Goal: Information Seeking & Learning: Learn about a topic

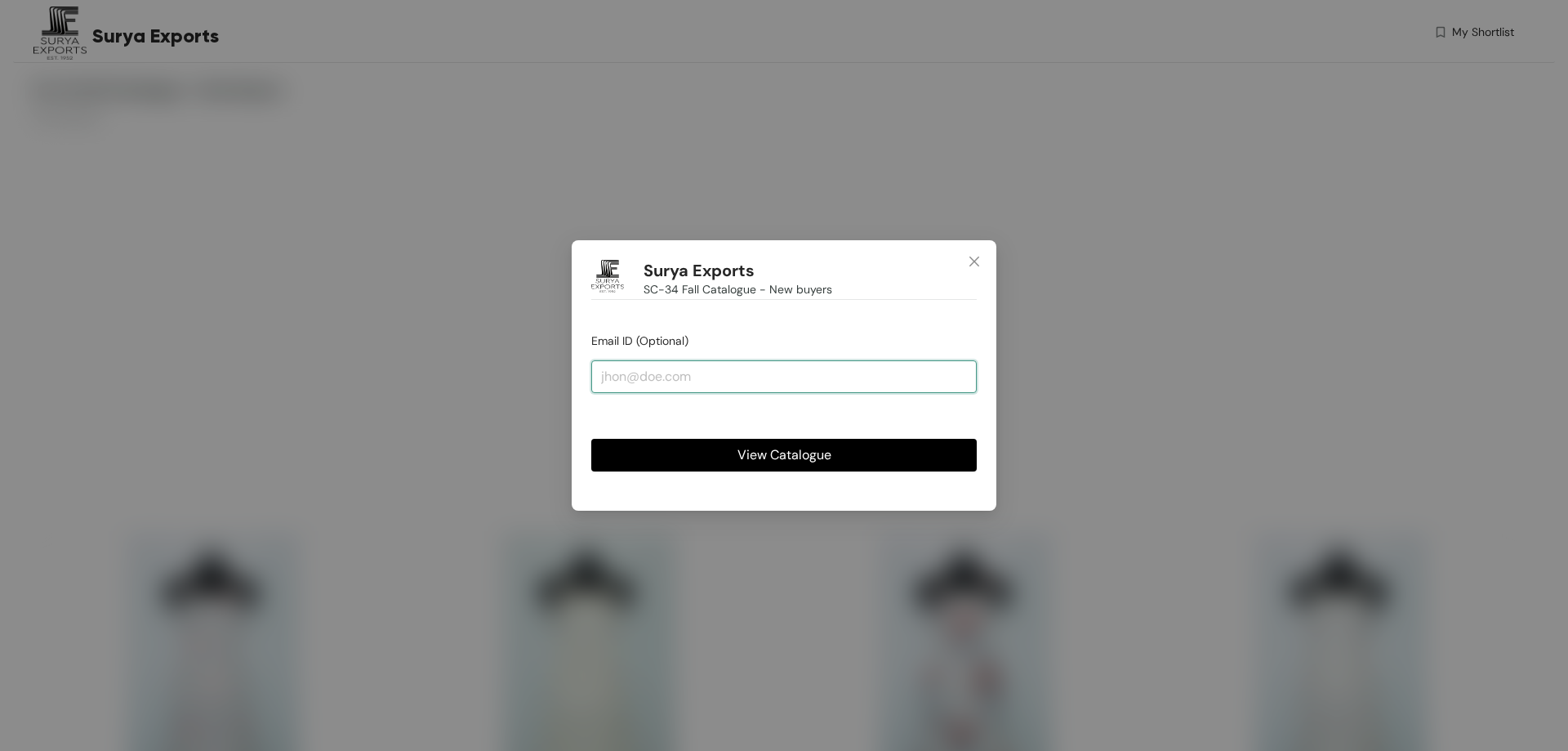
click at [786, 370] on input "email" at bounding box center [784, 377] width 386 height 33
type input "[PERSON_NAME][EMAIL_ADDRESS][DOMAIN_NAME]"
click at [738, 455] on span "View Catalogue" at bounding box center [784, 455] width 94 height 21
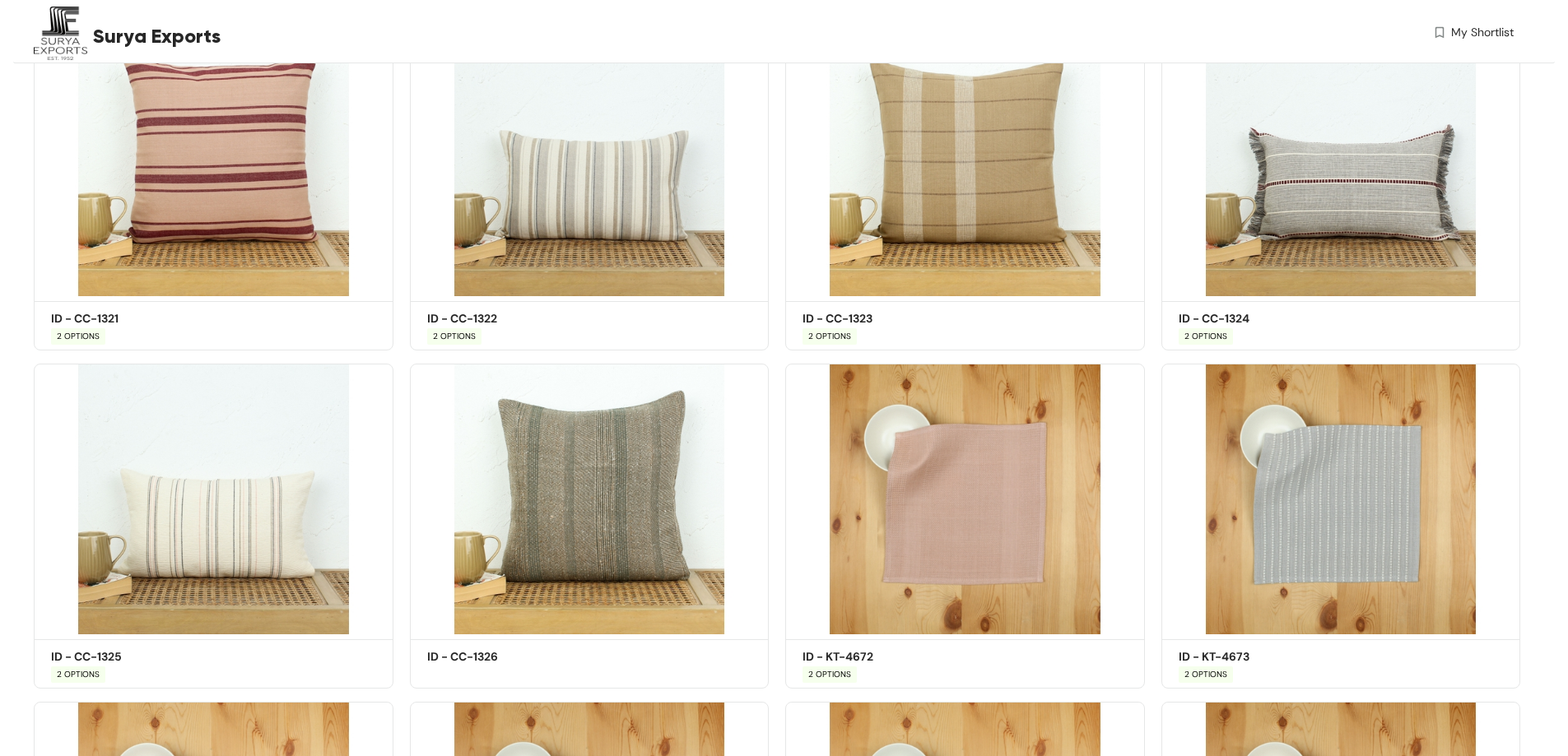
scroll to position [3949, 0]
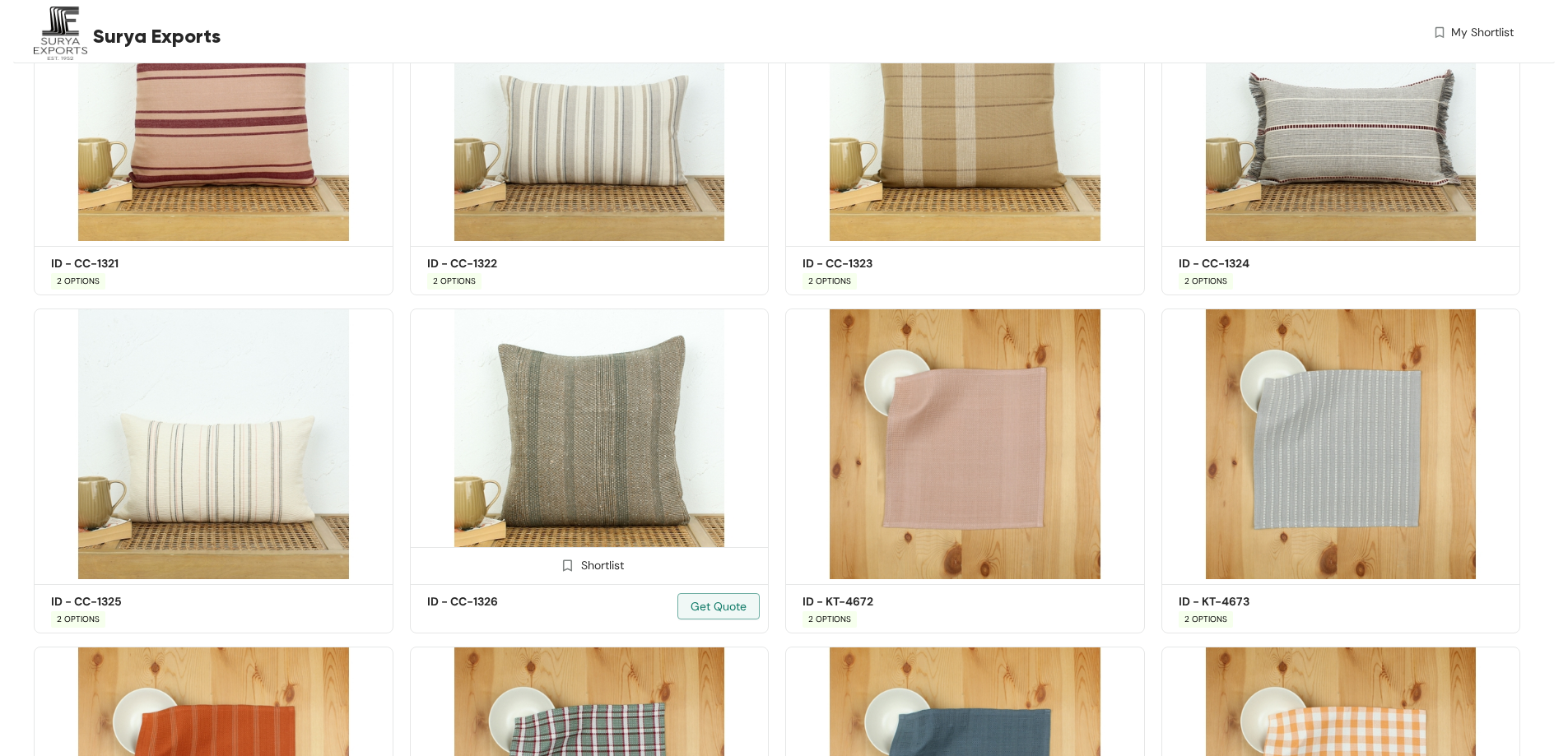
click at [524, 440] on img at bounding box center [589, 444] width 360 height 271
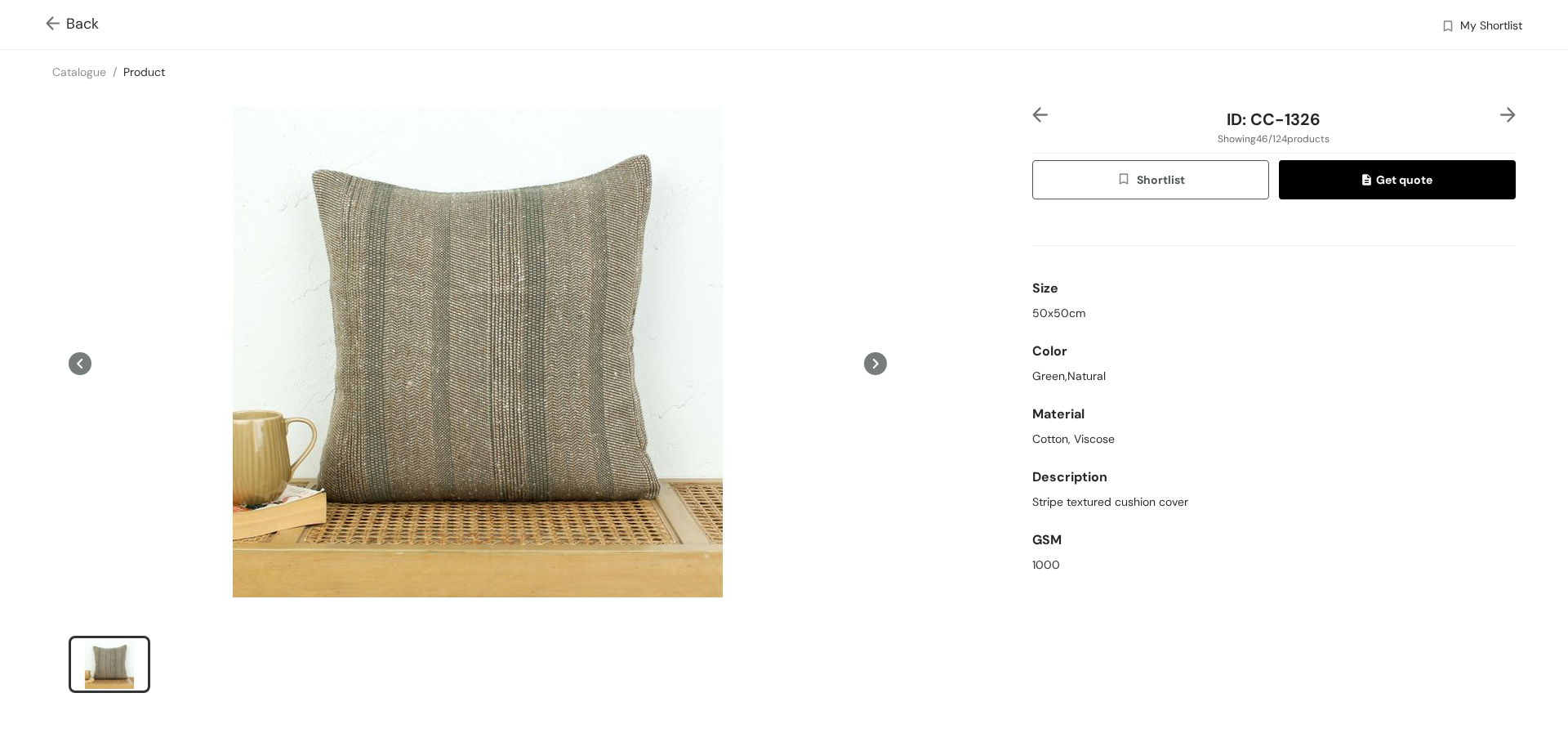
click at [84, 18] on span "Back" at bounding box center [72, 23] width 53 height 22
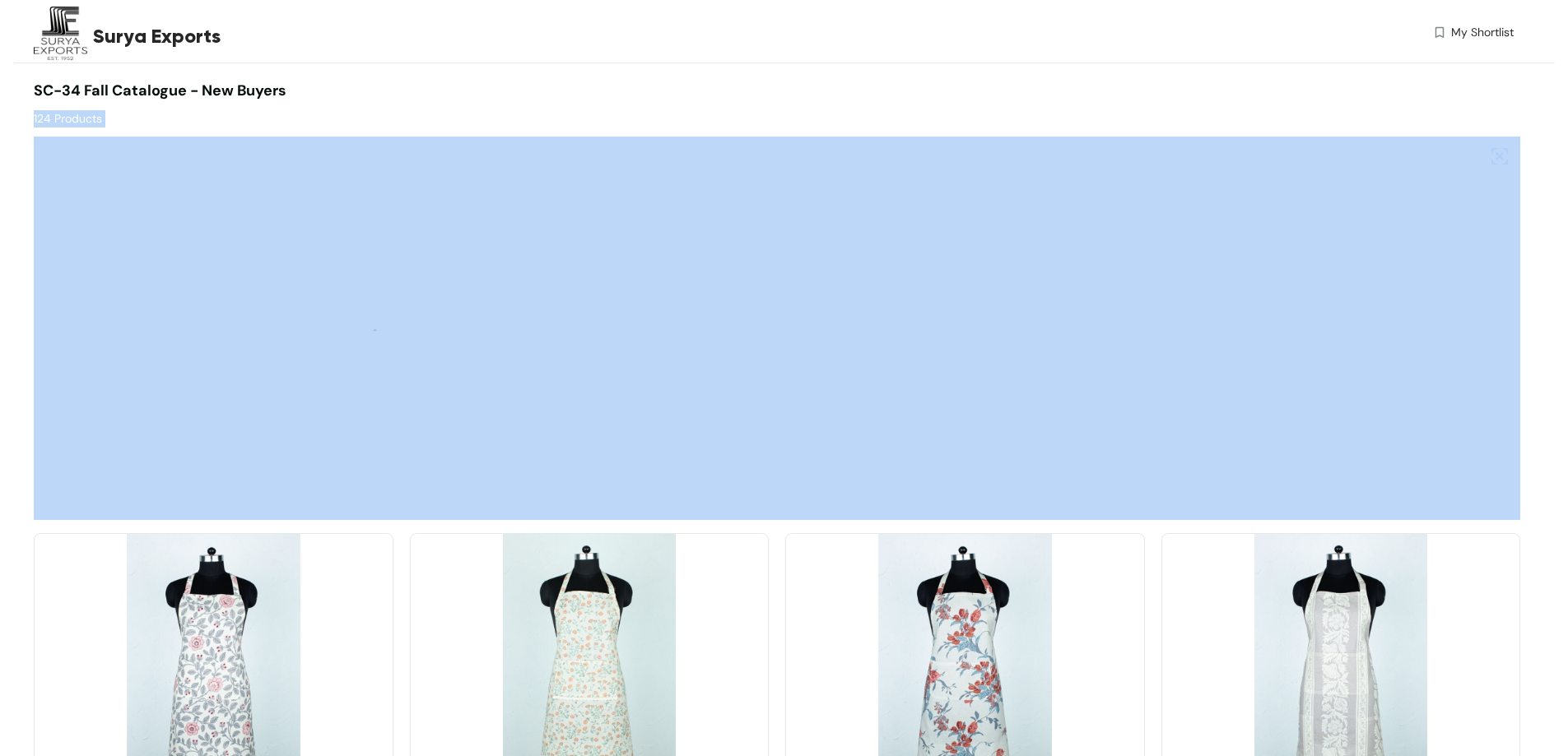
drag, startPoint x: 35, startPoint y: 121, endPoint x: 121, endPoint y: 131, distance: 86.6
click at [121, 131] on div at bounding box center [777, 324] width 1487 height 392
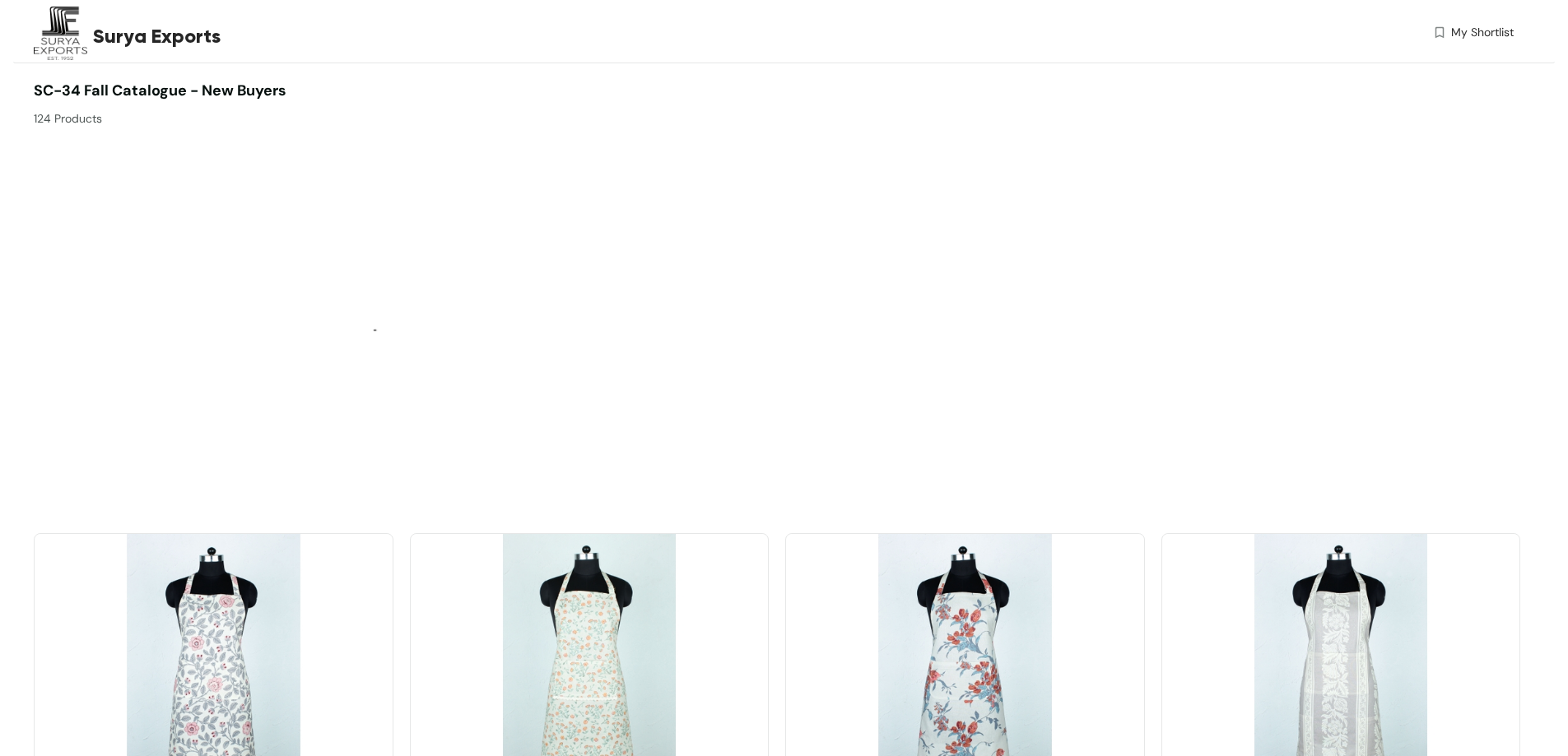
click at [199, 89] on span "SC-34 Fall Catalogue - New buyers" at bounding box center [160, 90] width 253 height 20
drag, startPoint x: 200, startPoint y: 94, endPoint x: 296, endPoint y: 100, distance: 96.2
click at [296, 100] on div "SC-34 Fall Catalogue - New buyers 124 Products" at bounding box center [405, 103] width 743 height 48
drag, startPoint x: 33, startPoint y: 93, endPoint x: 197, endPoint y: 102, distance: 164.2
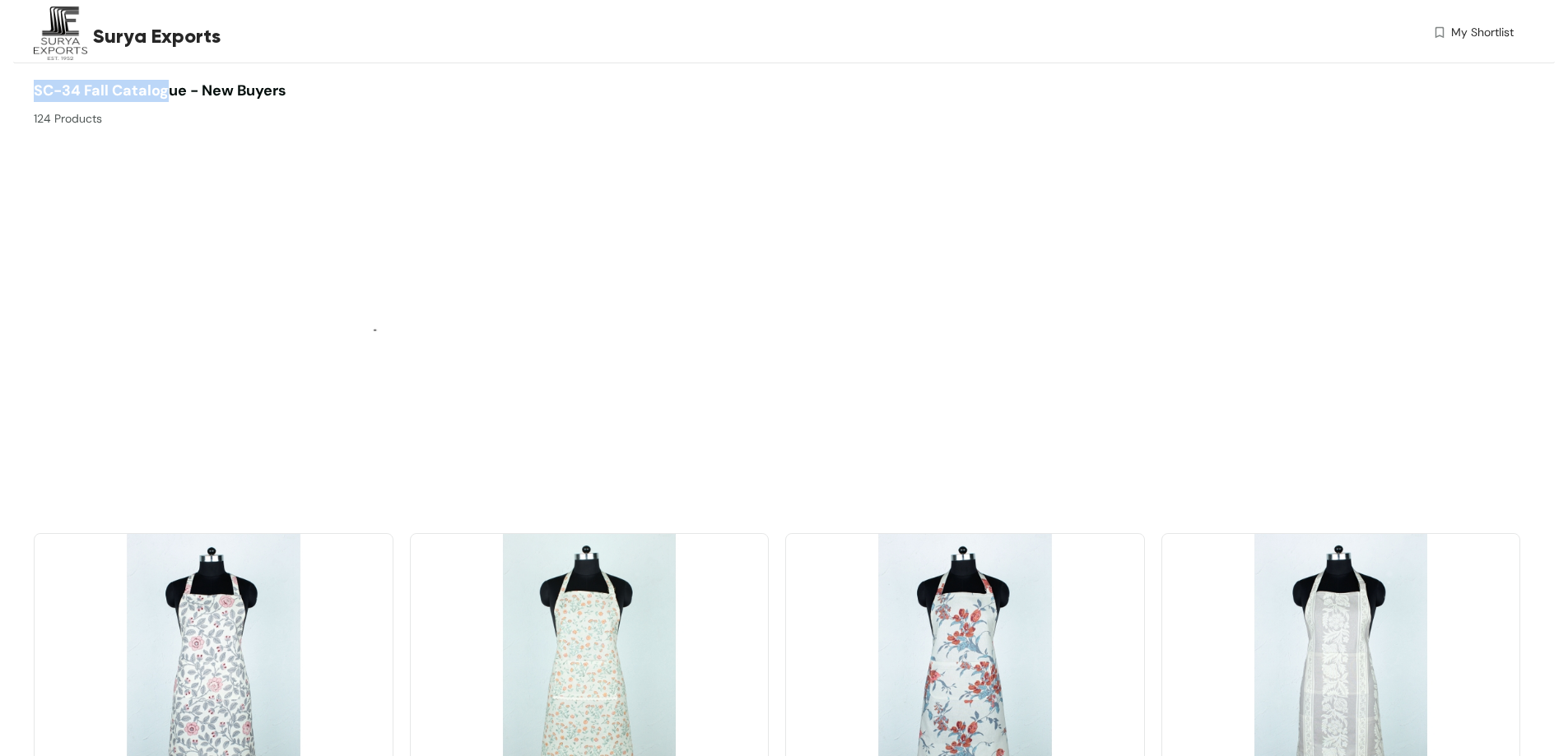
click at [197, 102] on div "SC-34 Fall Catalogue - New buyers 124 Products" at bounding box center [772, 103] width 1494 height 48
click at [244, 102] on div "SC-34 Fall Catalogue - New buyers 124 Products" at bounding box center [405, 103] width 743 height 48
click at [200, 287] on img at bounding box center [777, 328] width 1487 height 383
drag, startPoint x: 51, startPoint y: 95, endPoint x: 60, endPoint y: 98, distance: 9.5
click at [51, 94] on span "SC-34 Fall Catalogue - New buyers" at bounding box center [160, 90] width 253 height 20
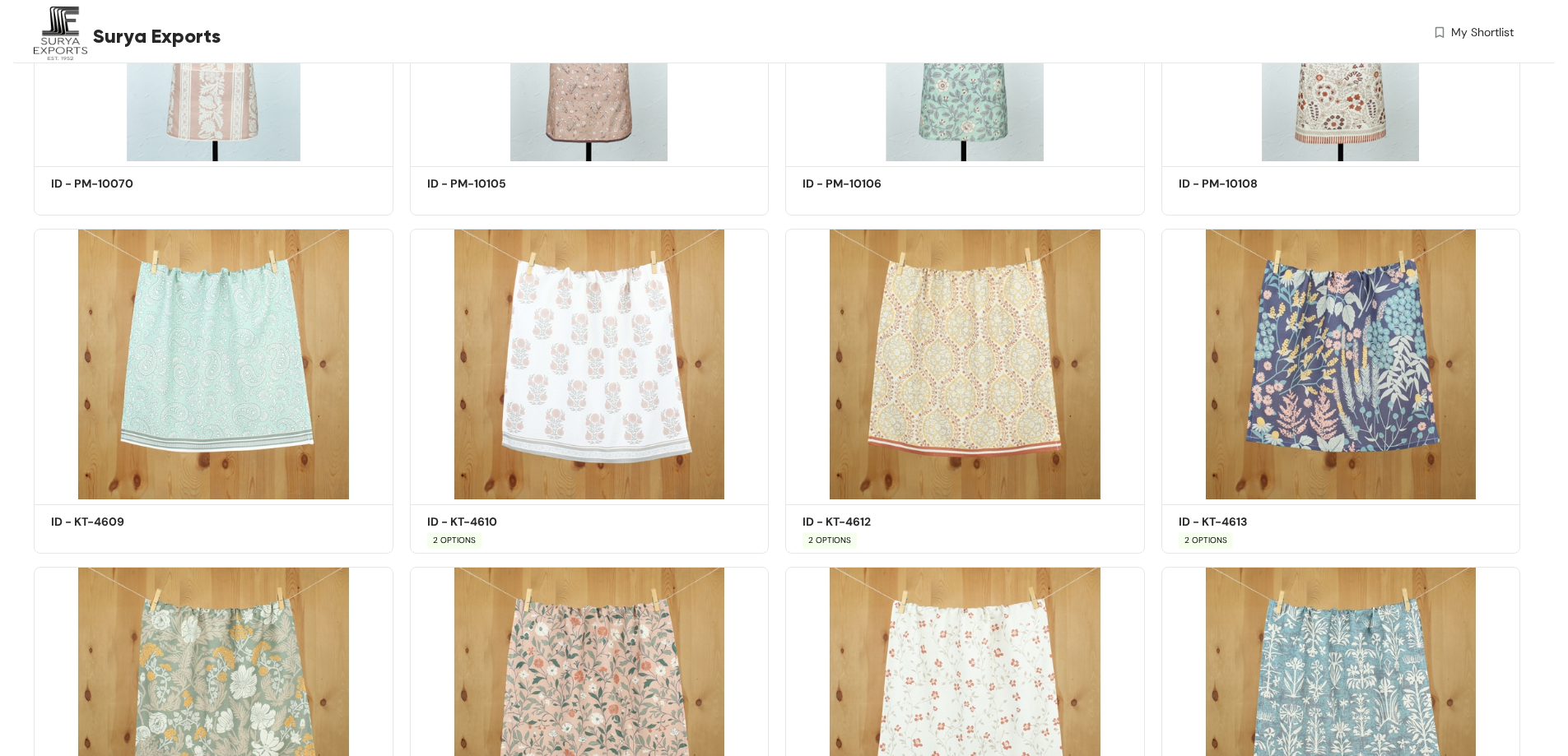
scroll to position [1316, 0]
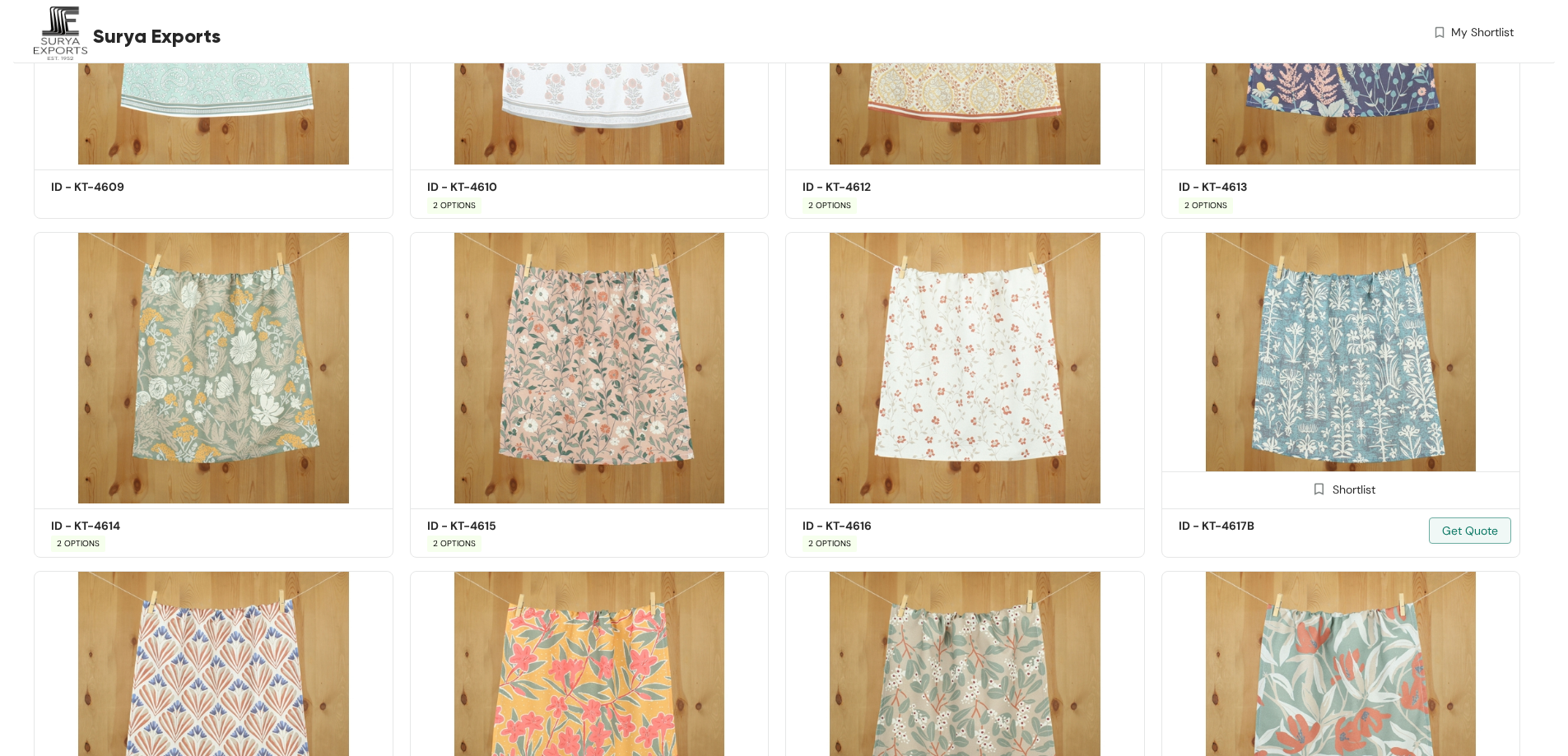
click at [1337, 381] on img at bounding box center [1341, 368] width 360 height 271
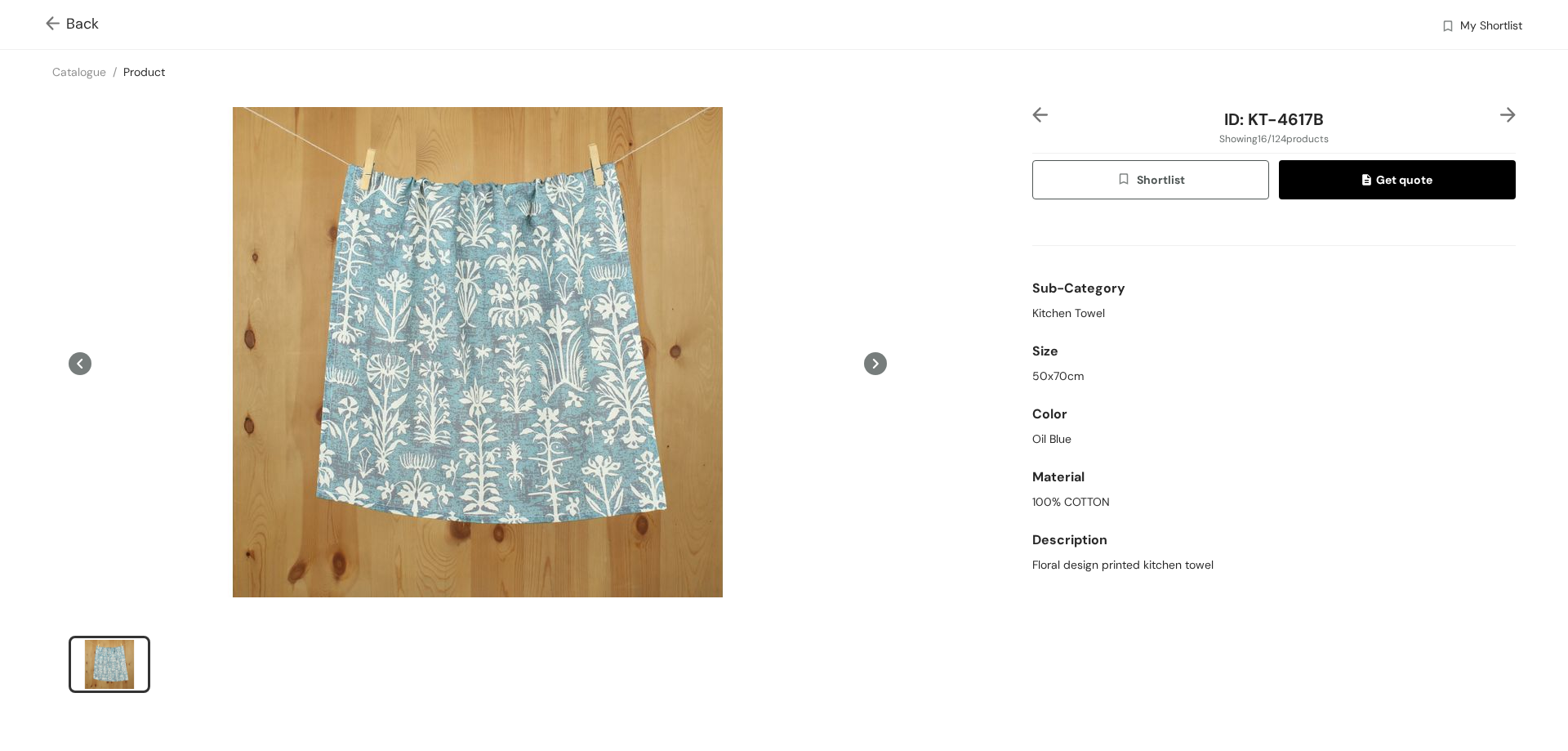
click at [55, 23] on img at bounding box center [56, 25] width 21 height 17
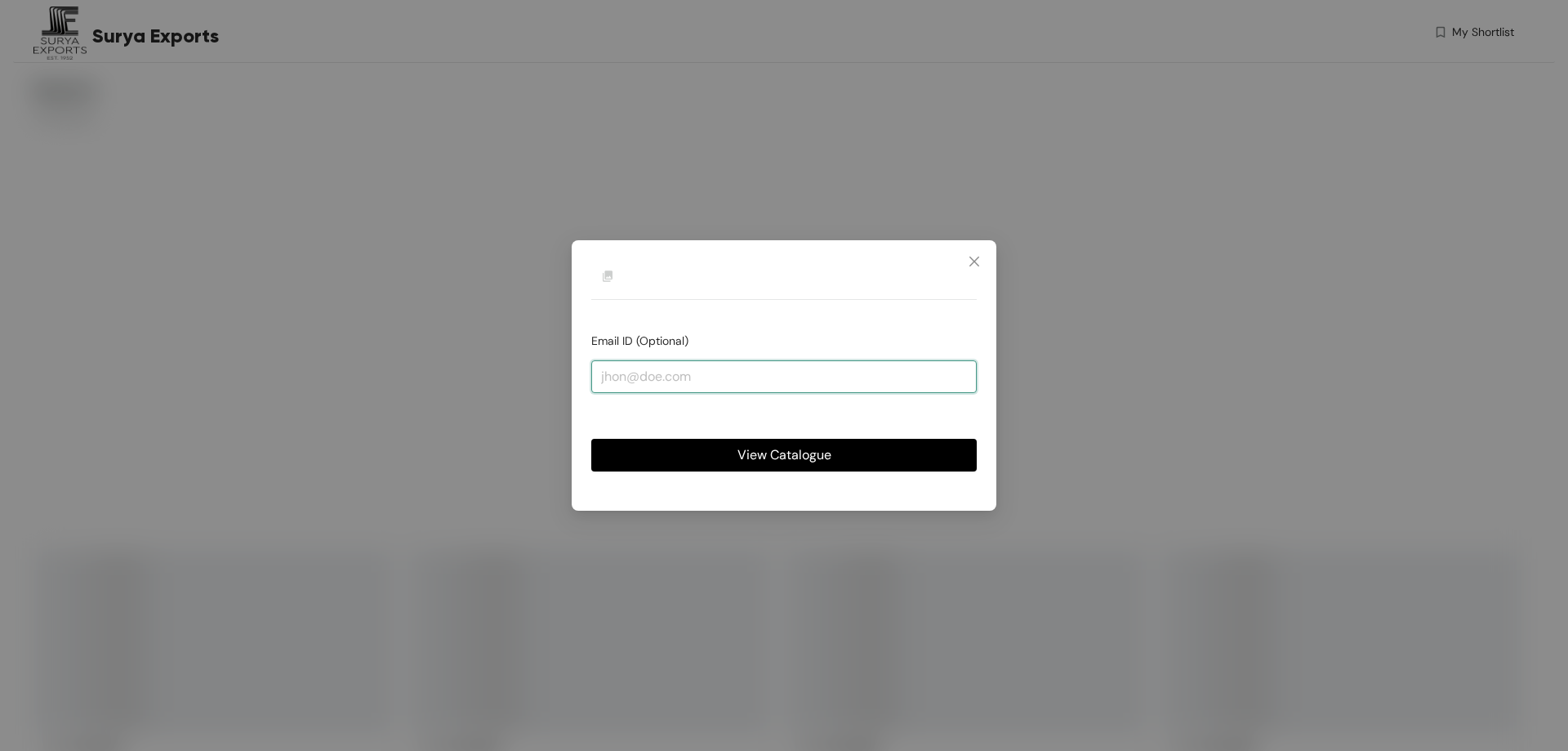
click at [652, 378] on input "email" at bounding box center [784, 377] width 386 height 33
type input "[PERSON_NAME][EMAIL_ADDRESS][DOMAIN_NAME]"
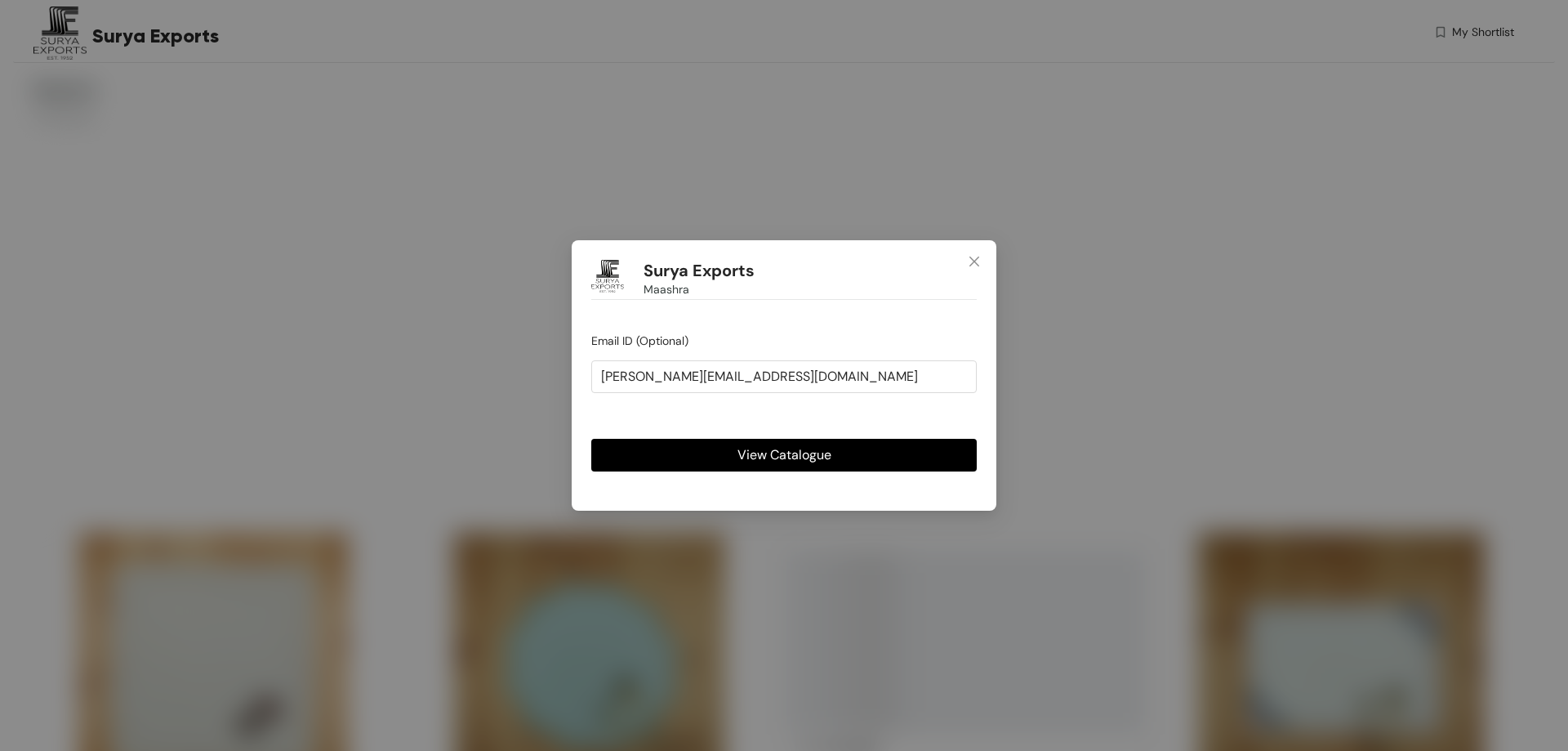
click at [727, 462] on button "View Catalogue" at bounding box center [784, 455] width 386 height 33
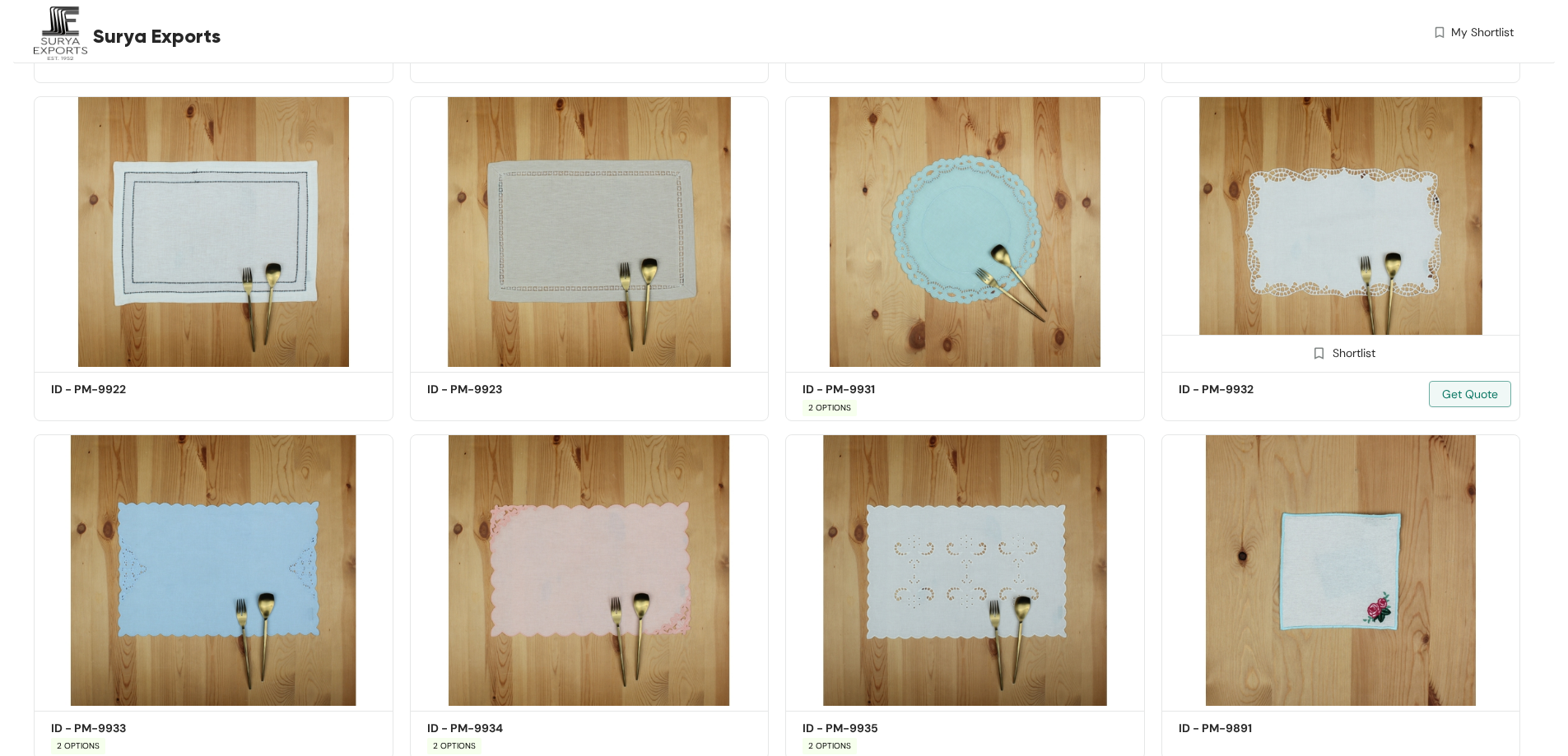
scroll to position [1152, 0]
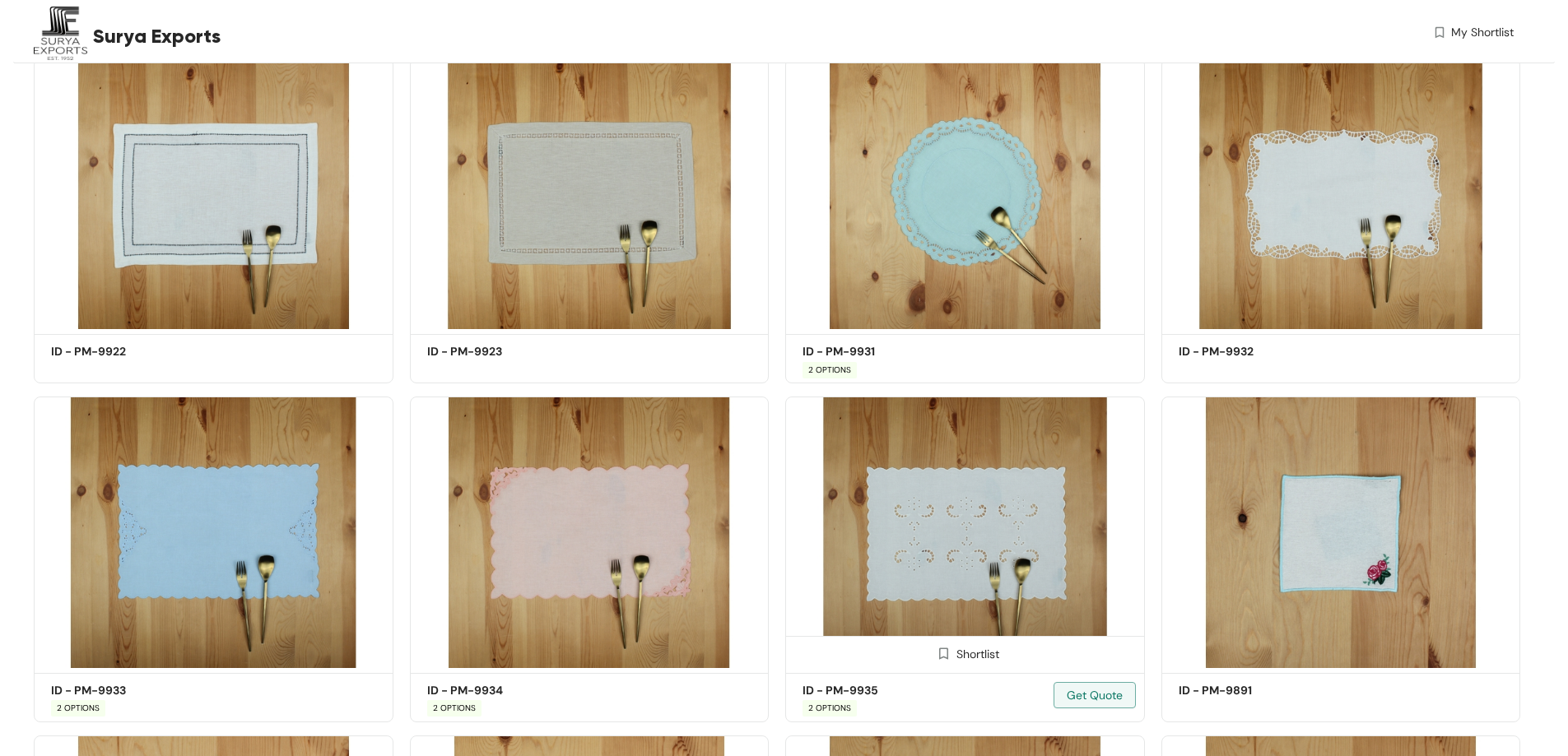
click at [1022, 514] on img at bounding box center [965, 532] width 360 height 271
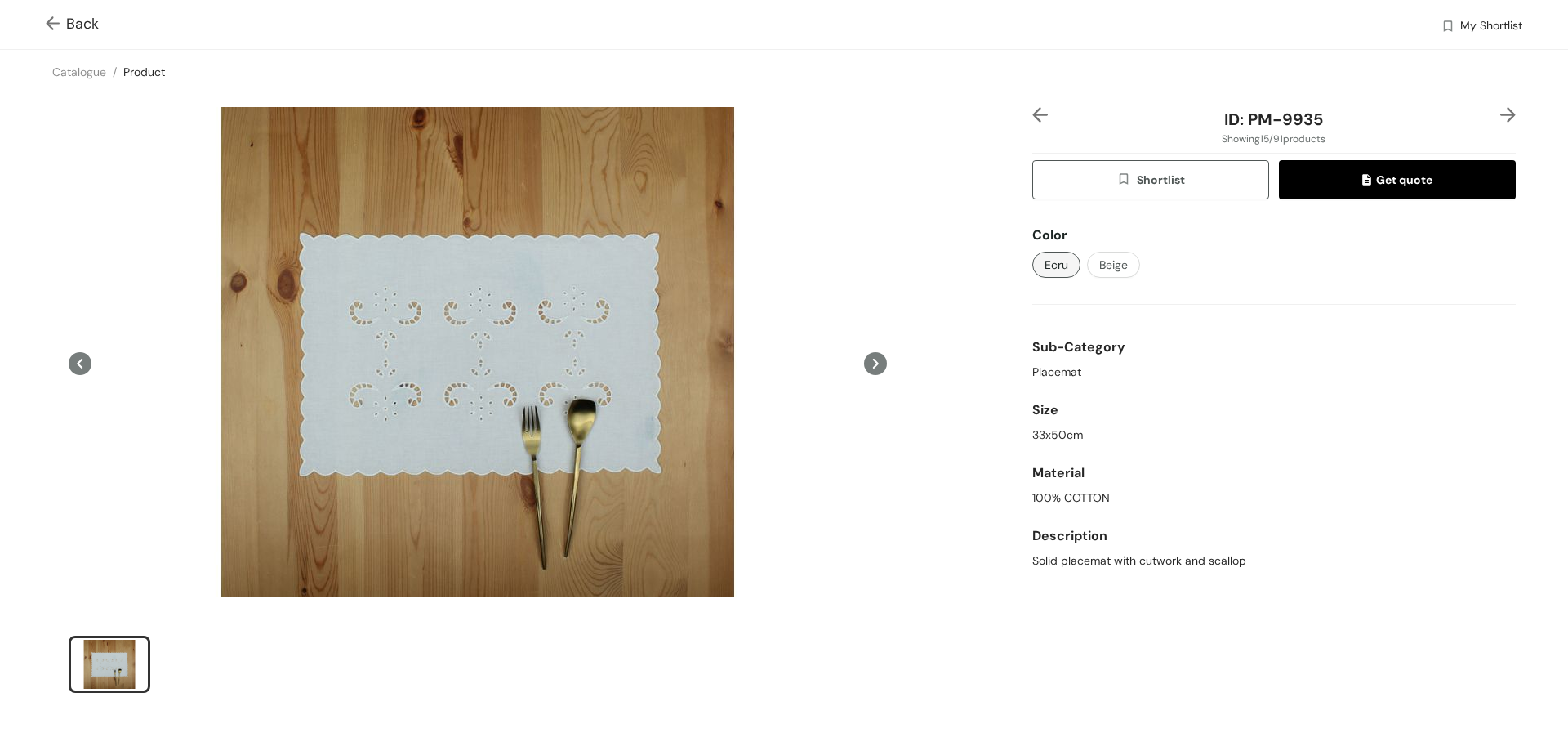
click at [873, 361] on icon at bounding box center [876, 363] width 6 height 10
click at [71, 29] on span "Back" at bounding box center [72, 23] width 53 height 22
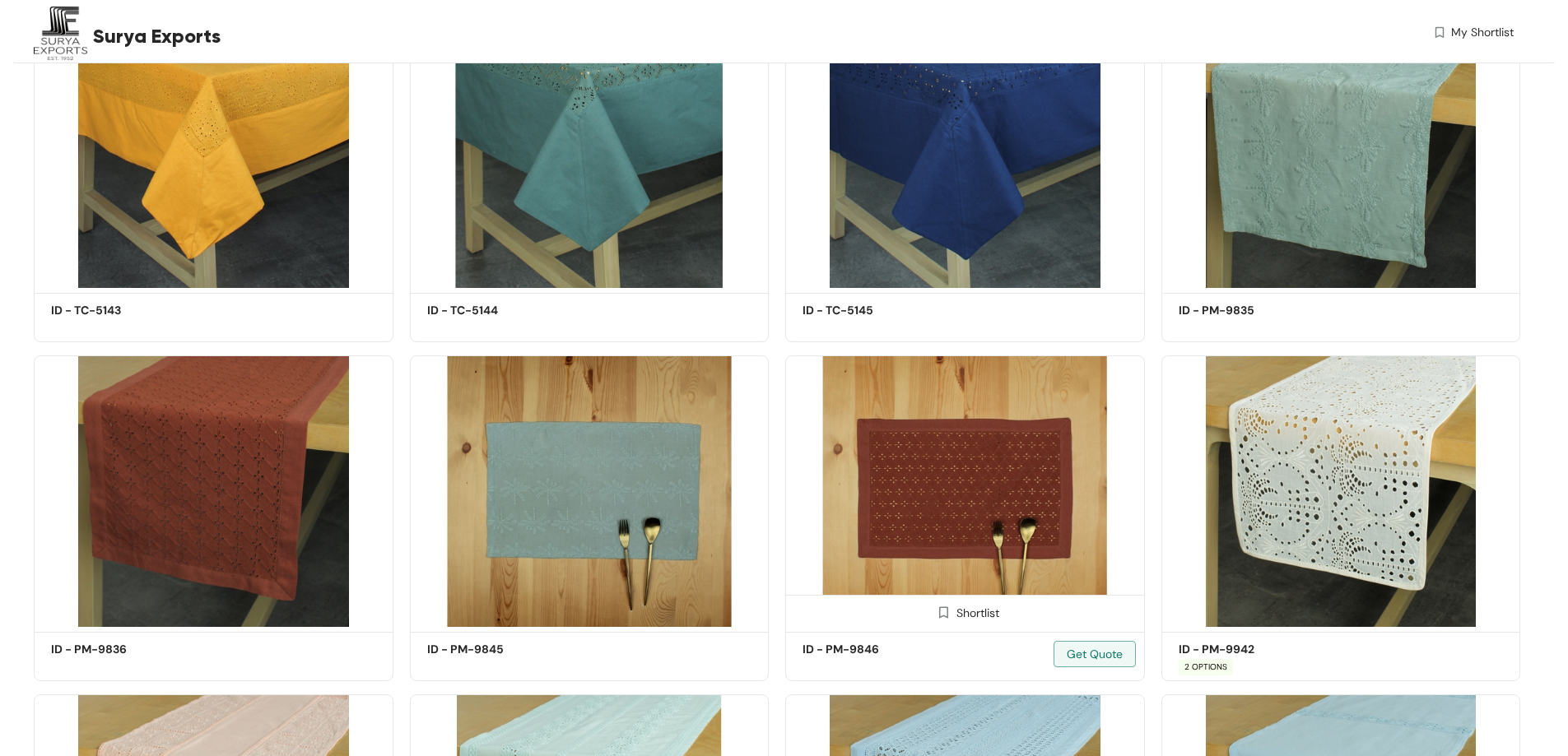
scroll to position [6451, 0]
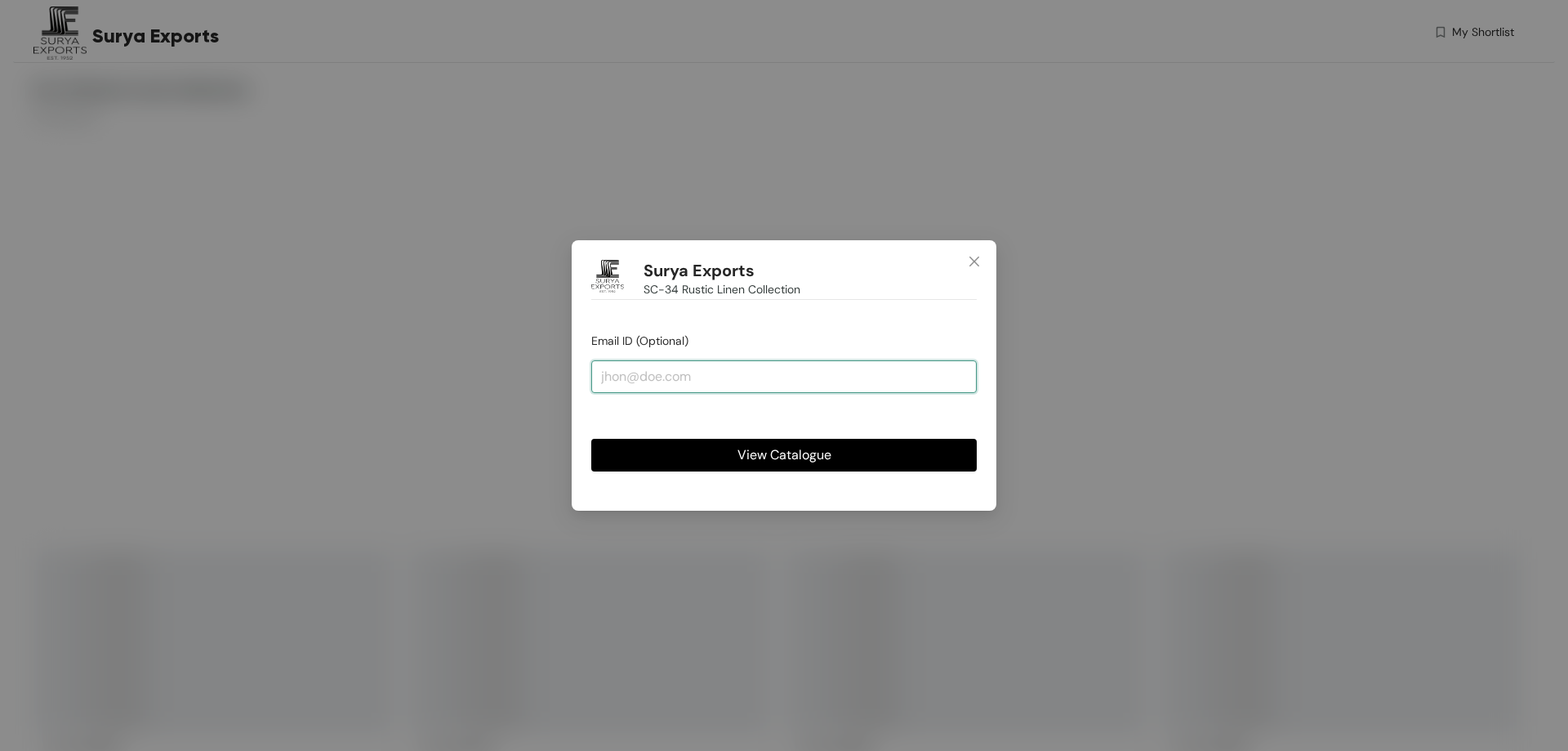
click at [705, 388] on input "email" at bounding box center [784, 377] width 386 height 33
type input "[PERSON_NAME][EMAIL_ADDRESS][DOMAIN_NAME]"
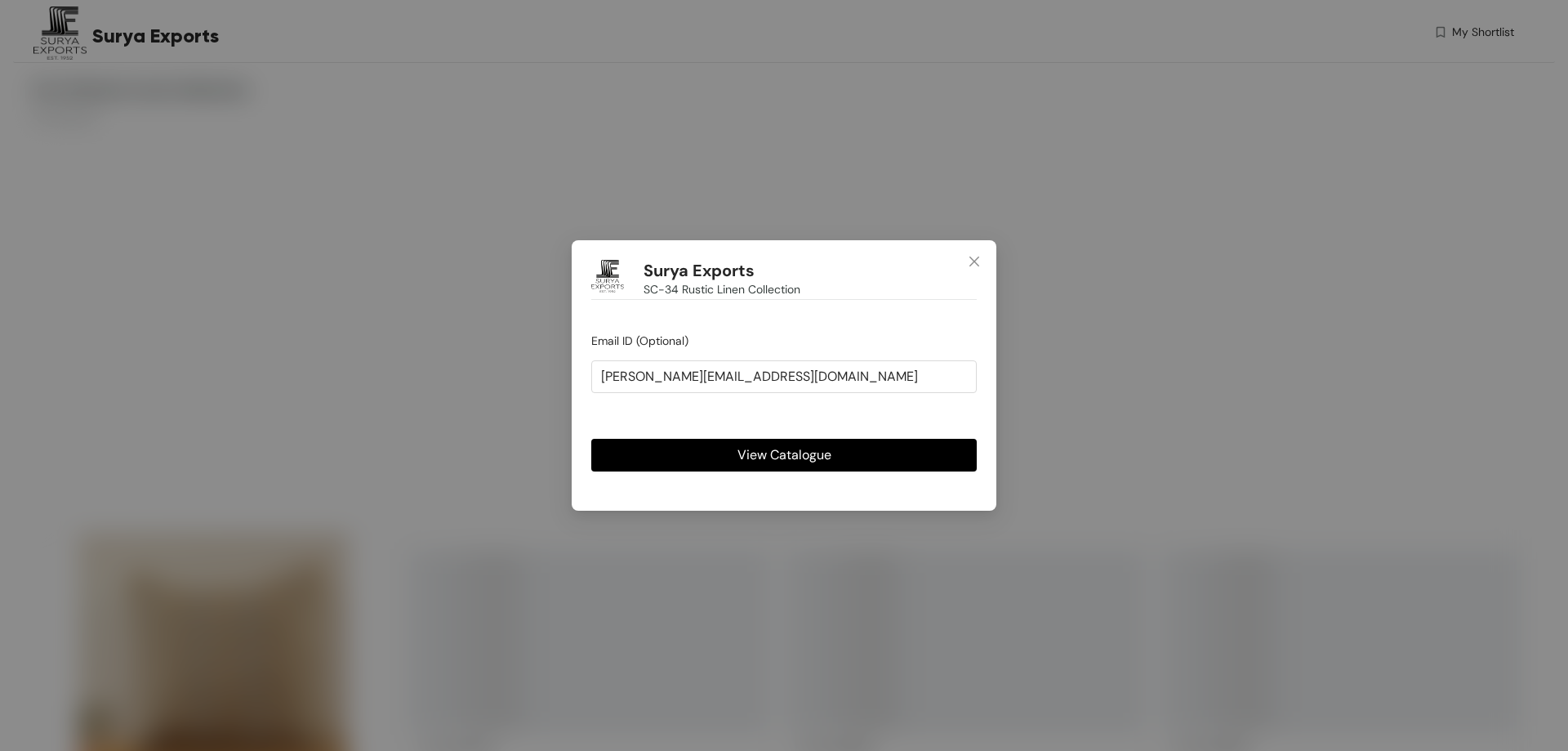
click at [752, 454] on span "View Catalogue" at bounding box center [784, 455] width 94 height 21
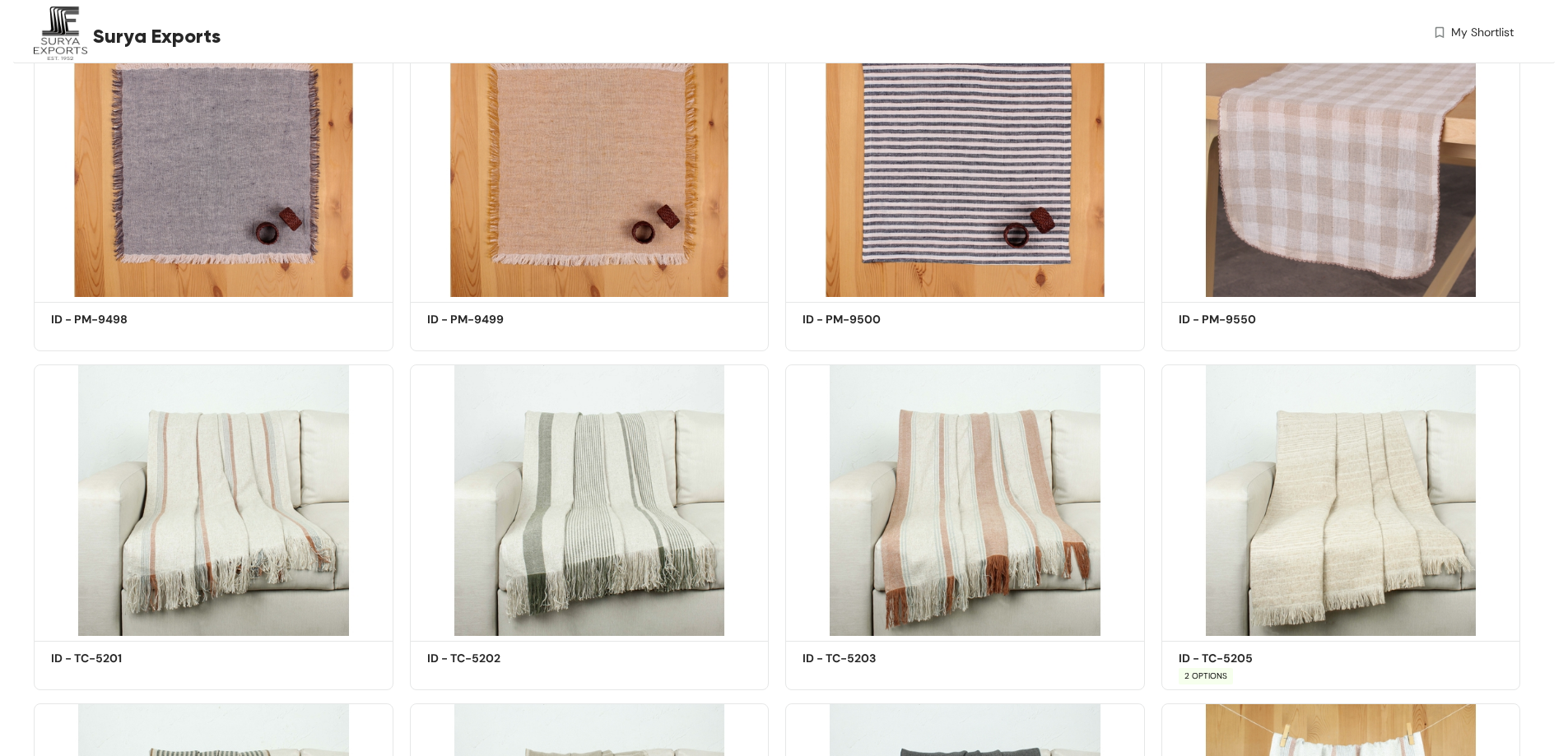
scroll to position [3505, 0]
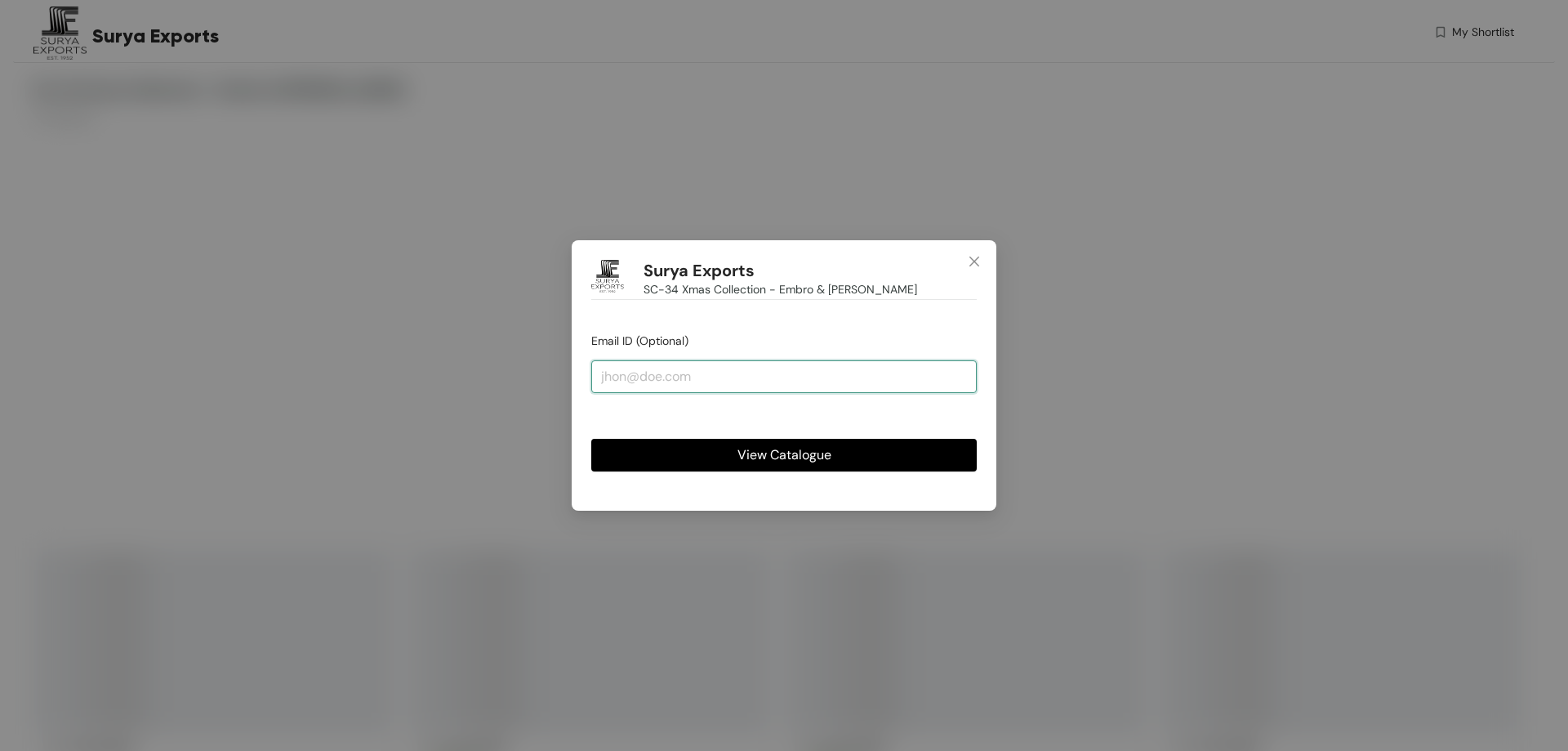
click at [747, 376] on input "email" at bounding box center [784, 377] width 386 height 33
type input "[PERSON_NAME][EMAIL_ADDRESS][DOMAIN_NAME]"
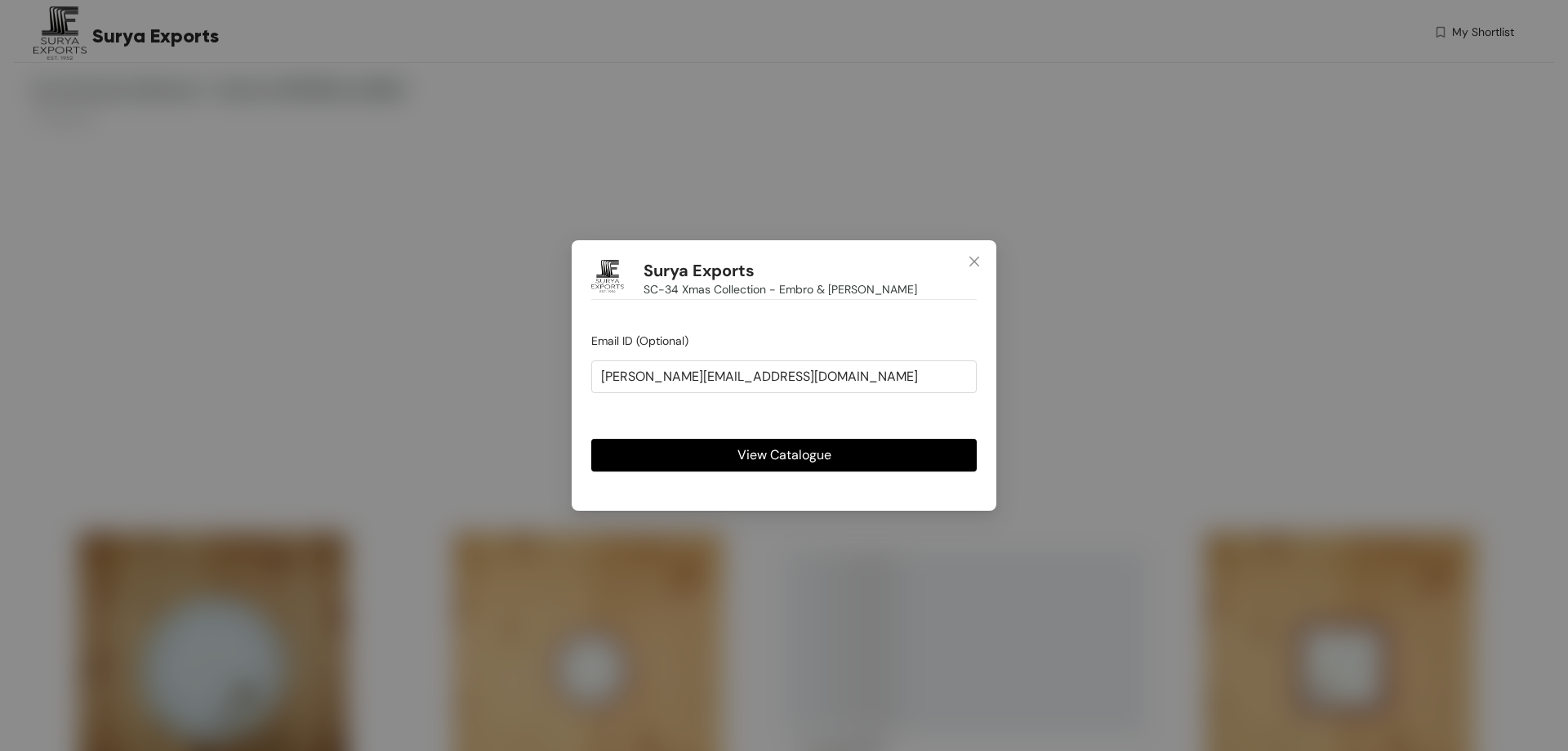
click at [799, 469] on button "View Catalogue" at bounding box center [784, 455] width 386 height 33
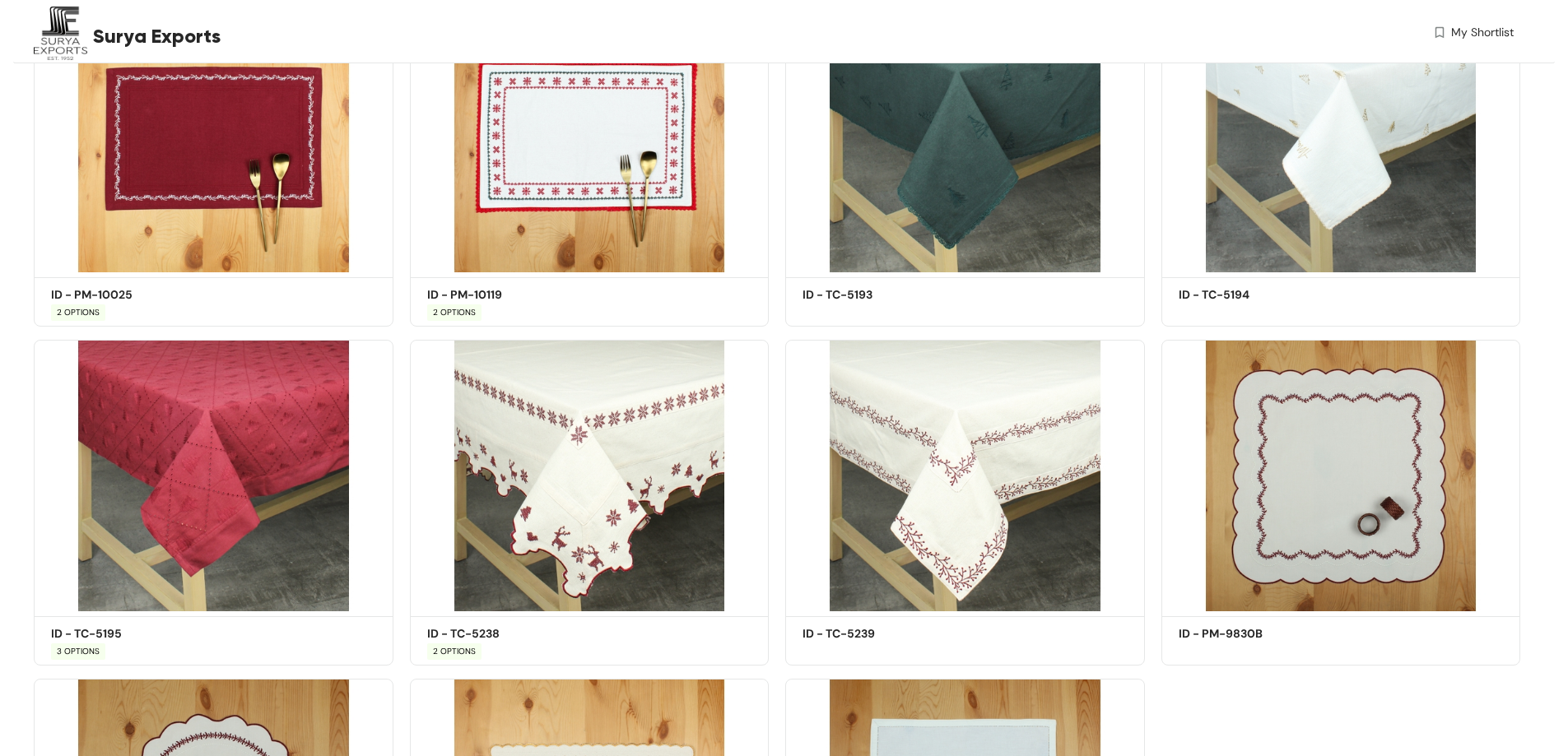
scroll to position [2525, 0]
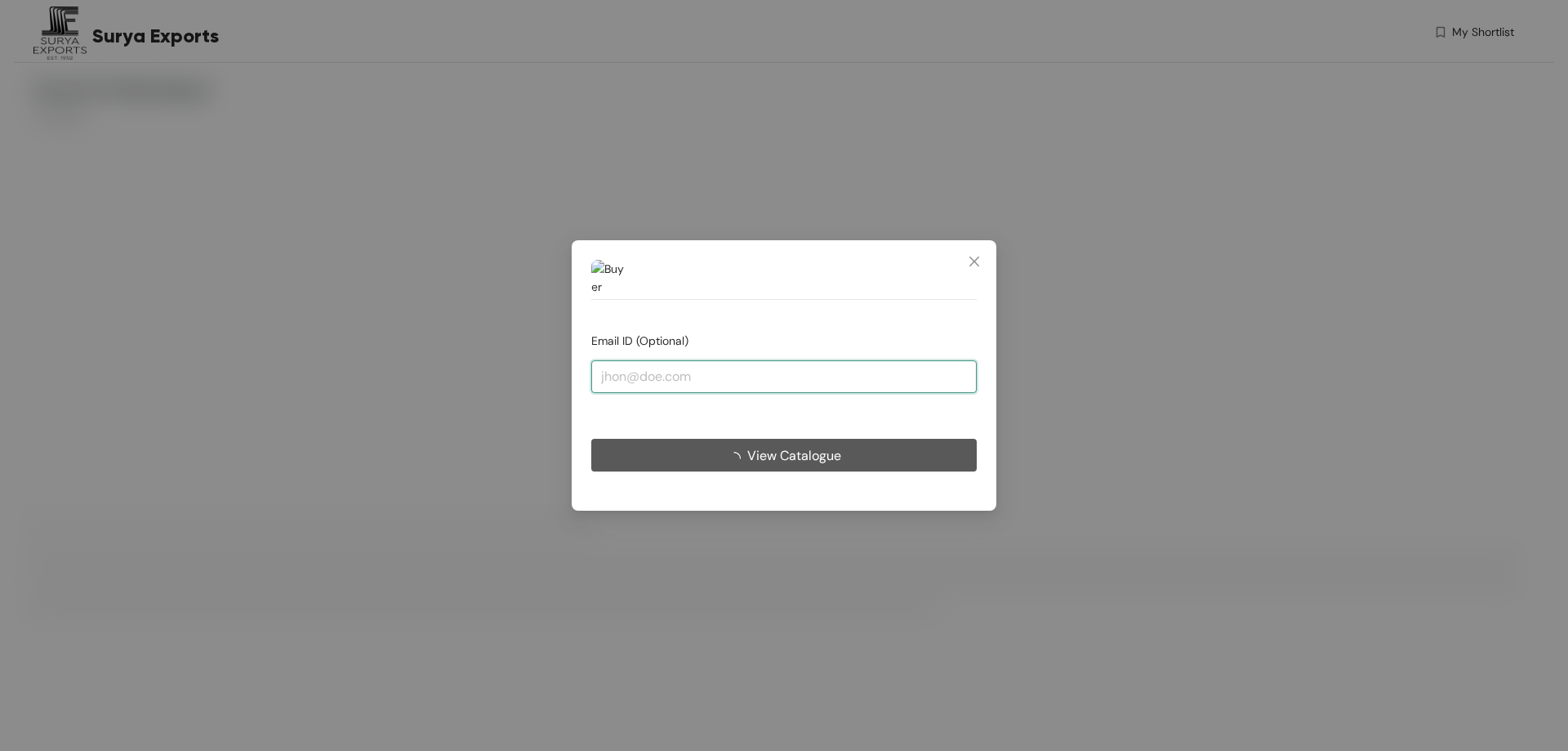
click at [850, 378] on input "email" at bounding box center [784, 377] width 386 height 33
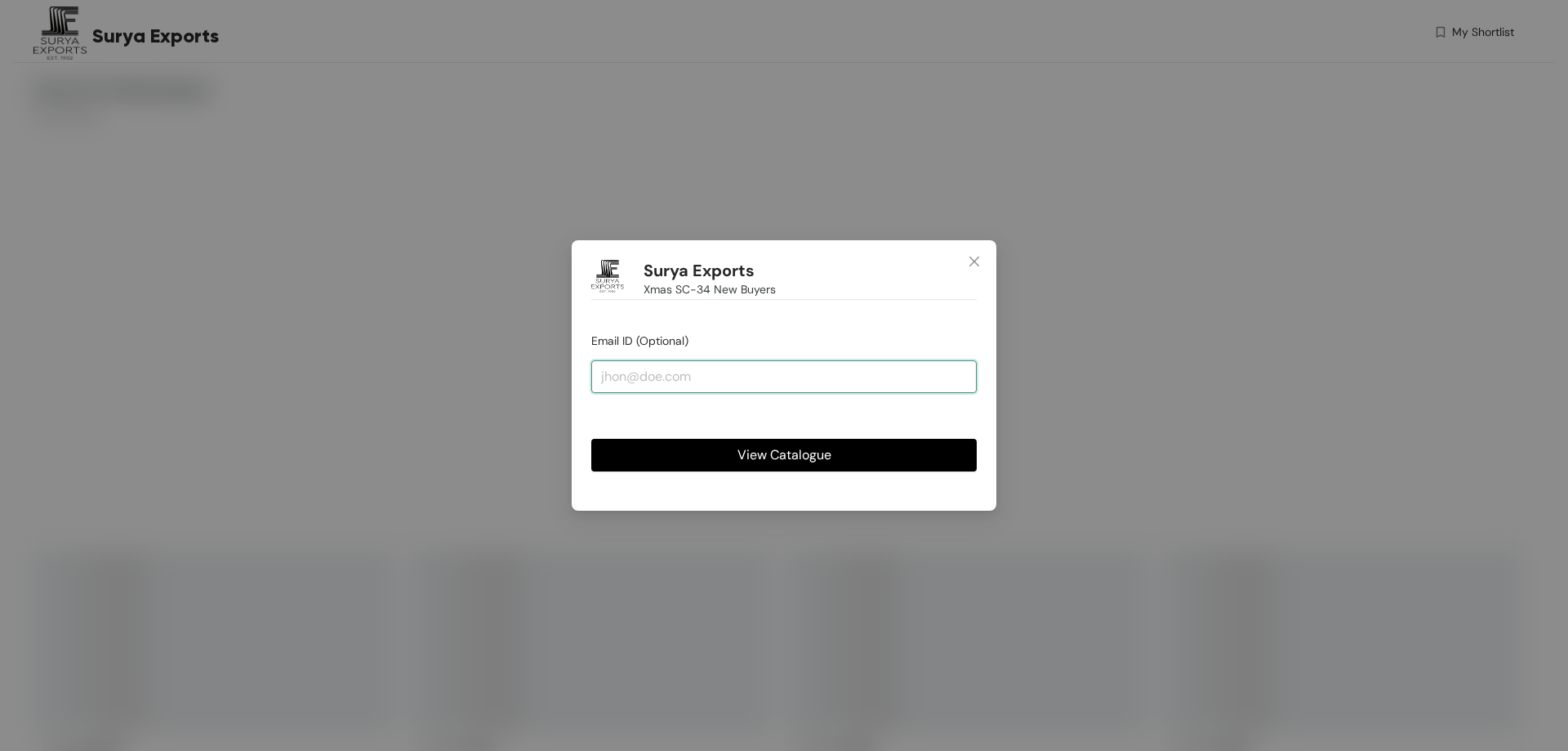
type input "[PERSON_NAME][EMAIL_ADDRESS][DOMAIN_NAME]"
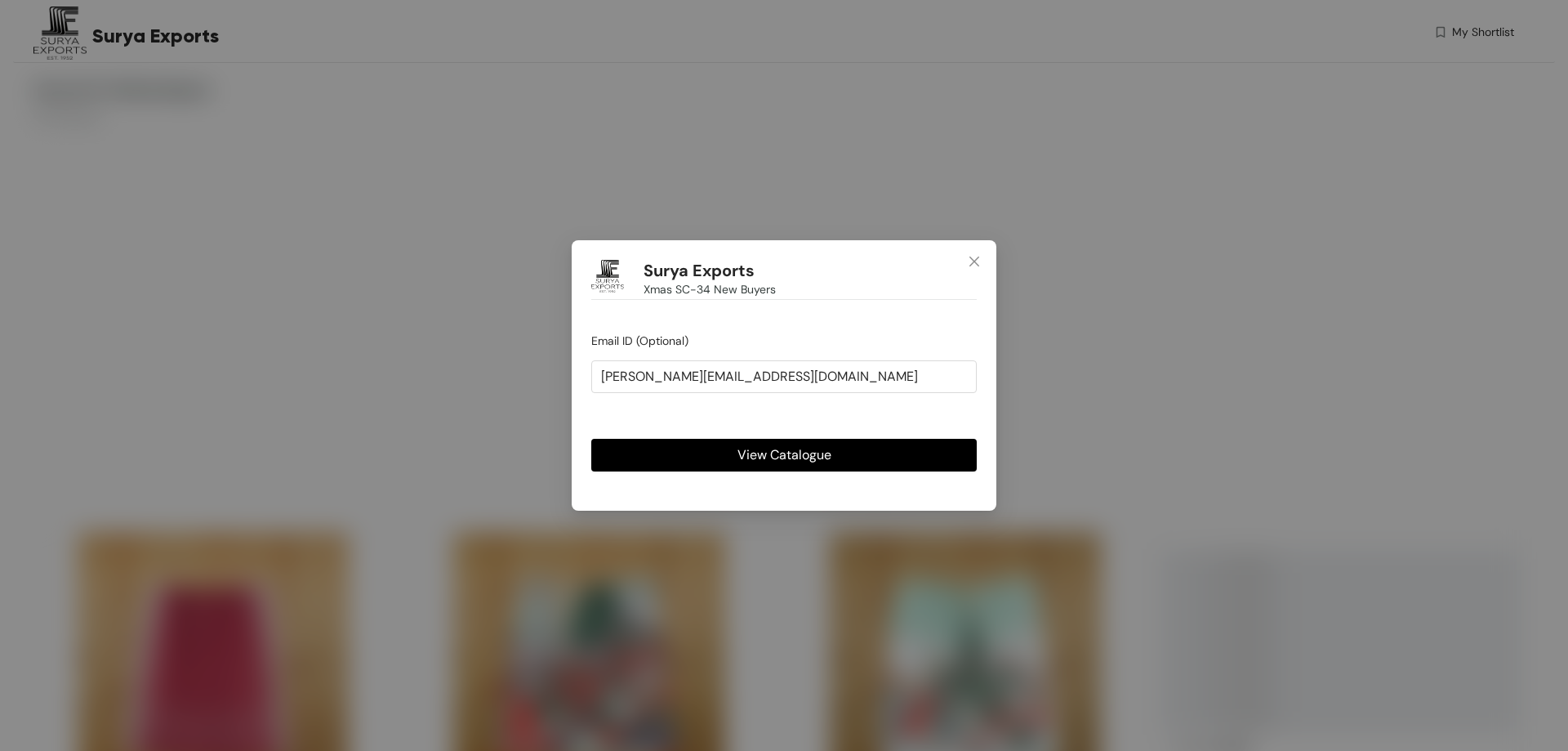
click at [771, 462] on span "View Catalogue" at bounding box center [784, 455] width 94 height 21
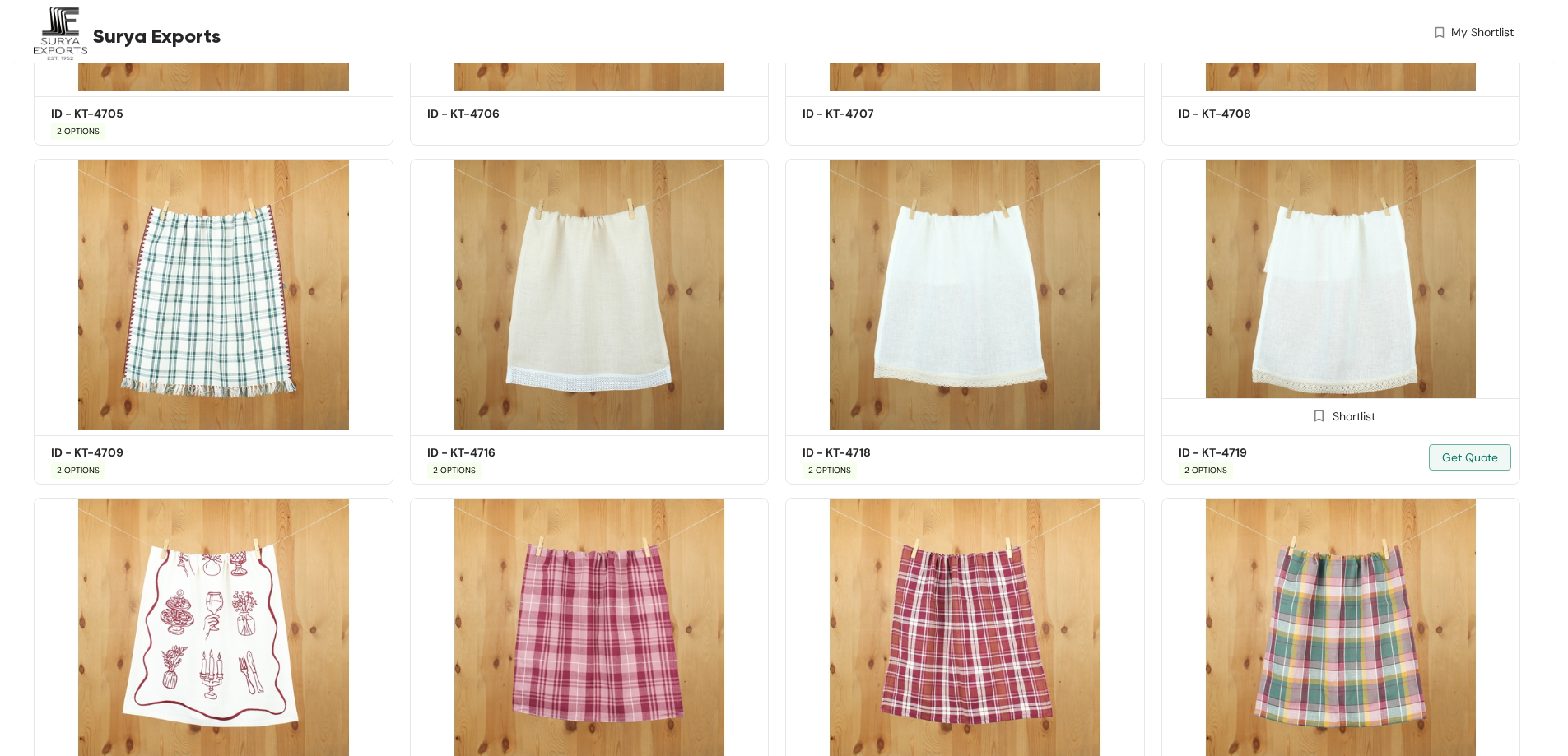
scroll to position [3044, 0]
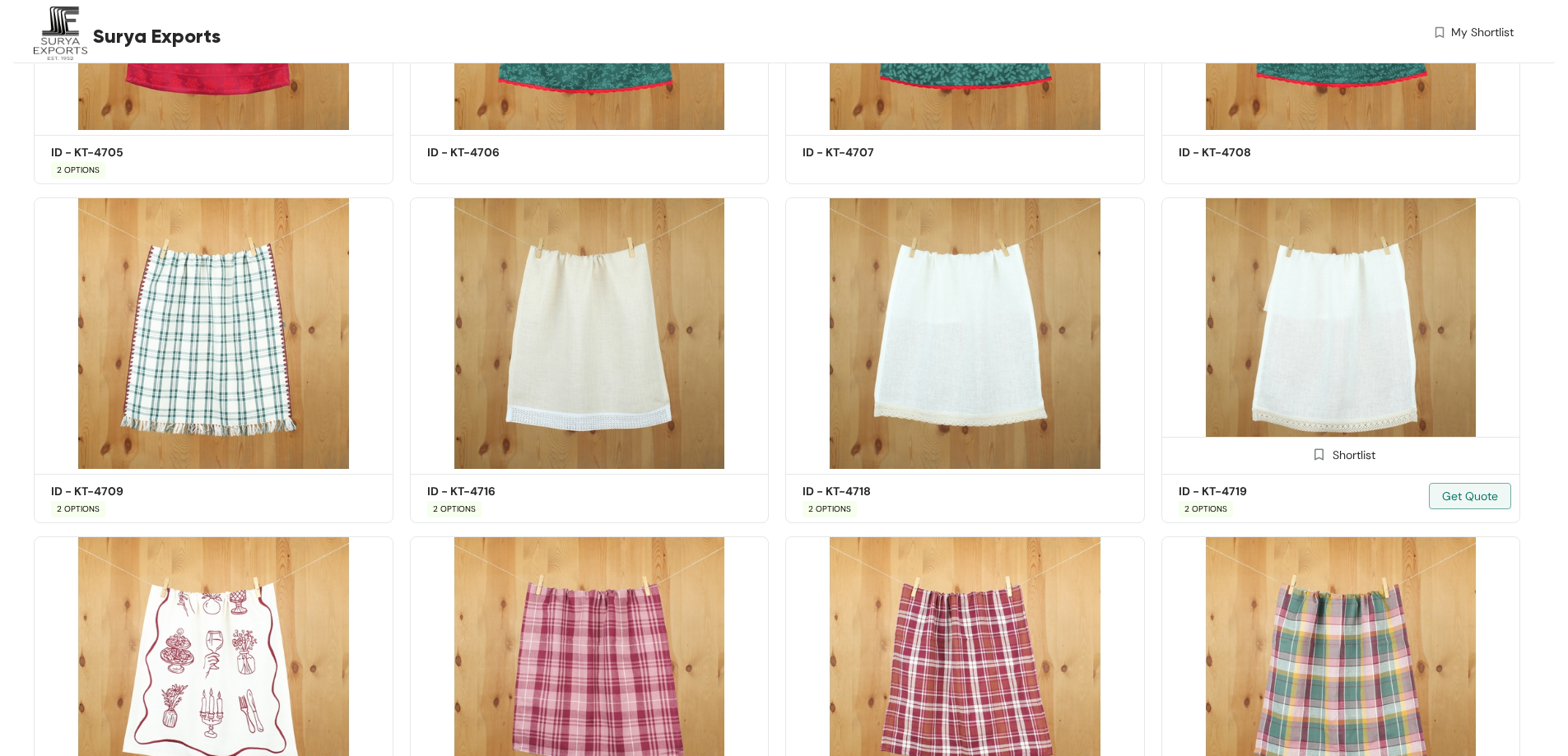
click at [1384, 356] on img at bounding box center [1341, 333] width 360 height 271
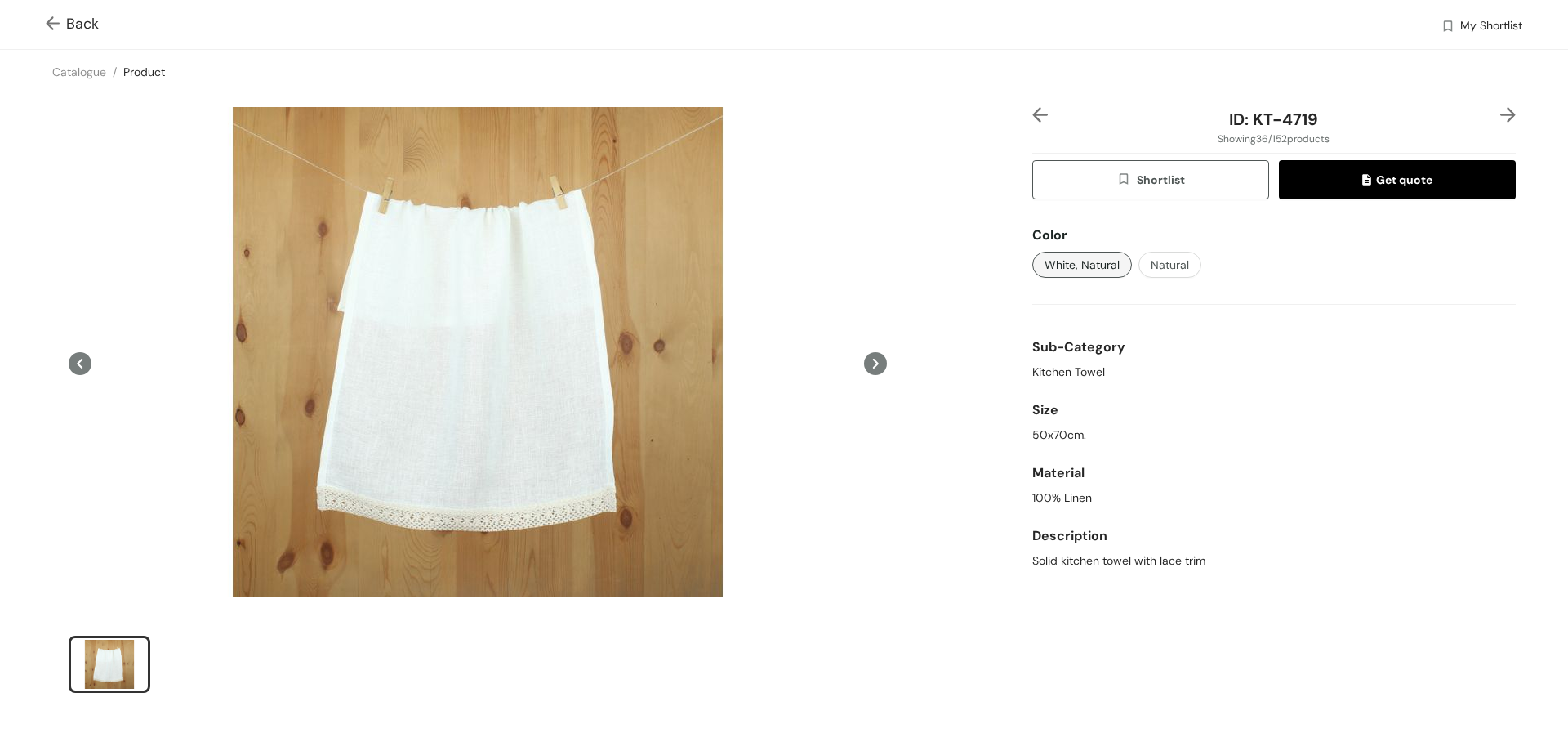
click at [76, 29] on span "Back" at bounding box center [72, 23] width 53 height 22
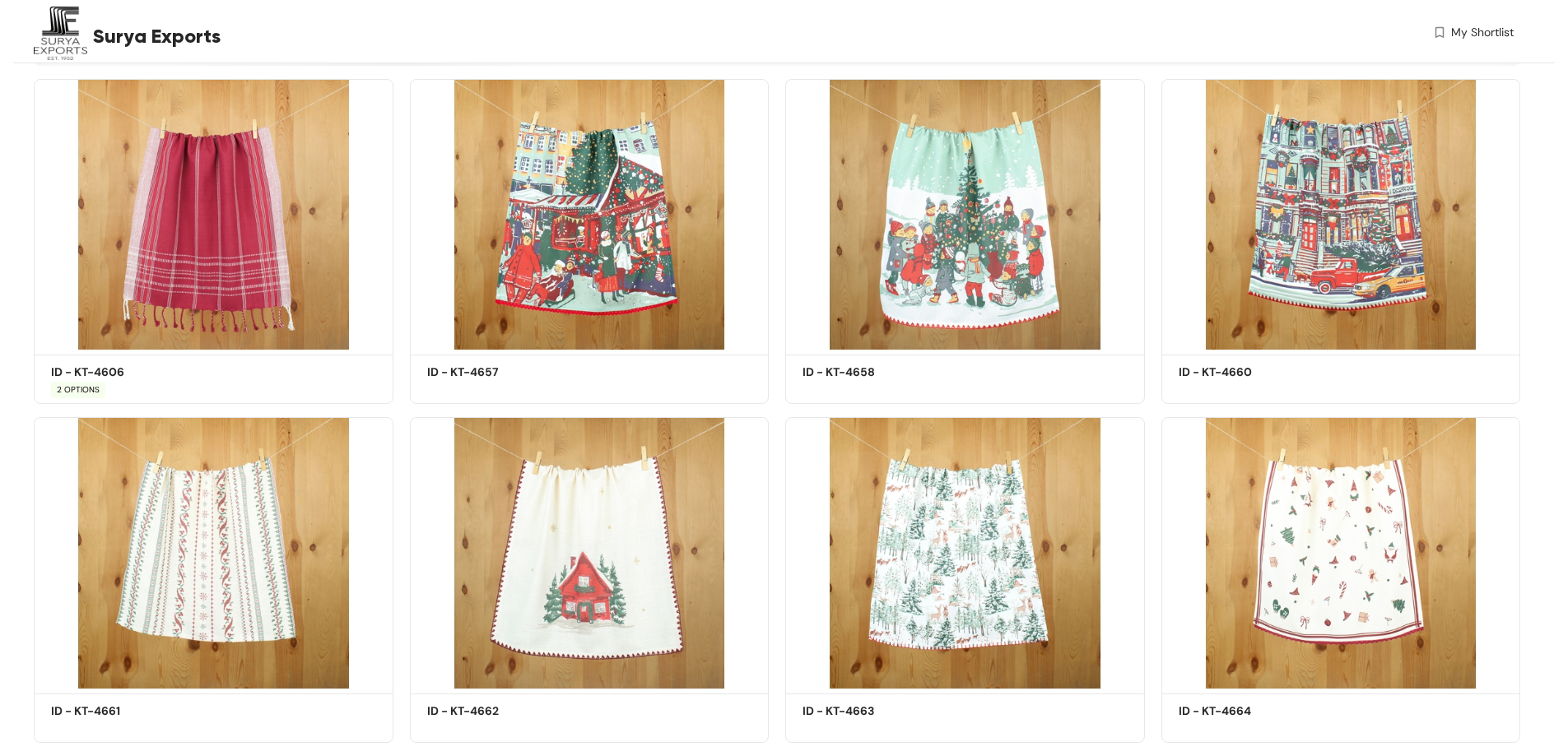
scroll to position [3044, 0]
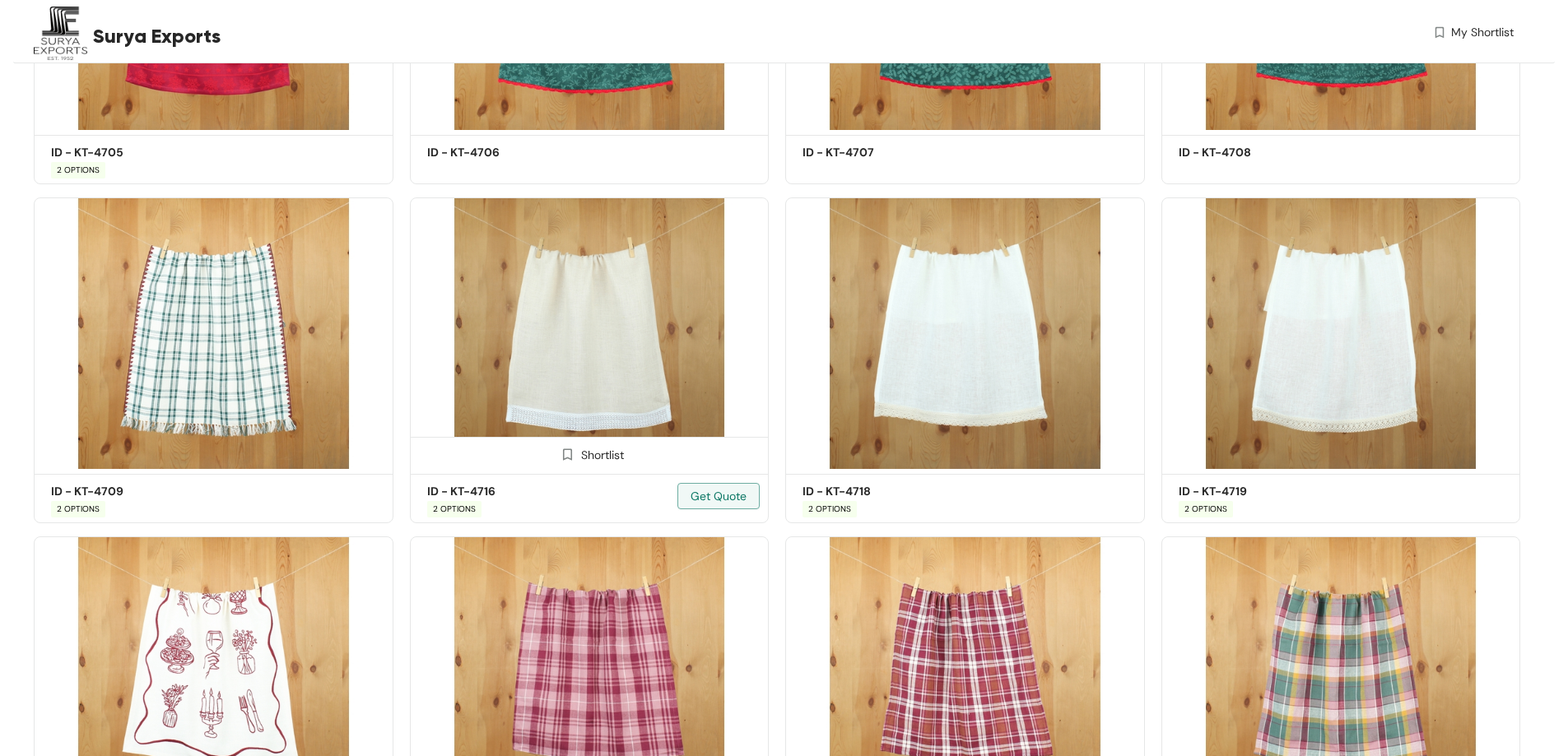
click at [629, 362] on img at bounding box center [589, 333] width 360 height 271
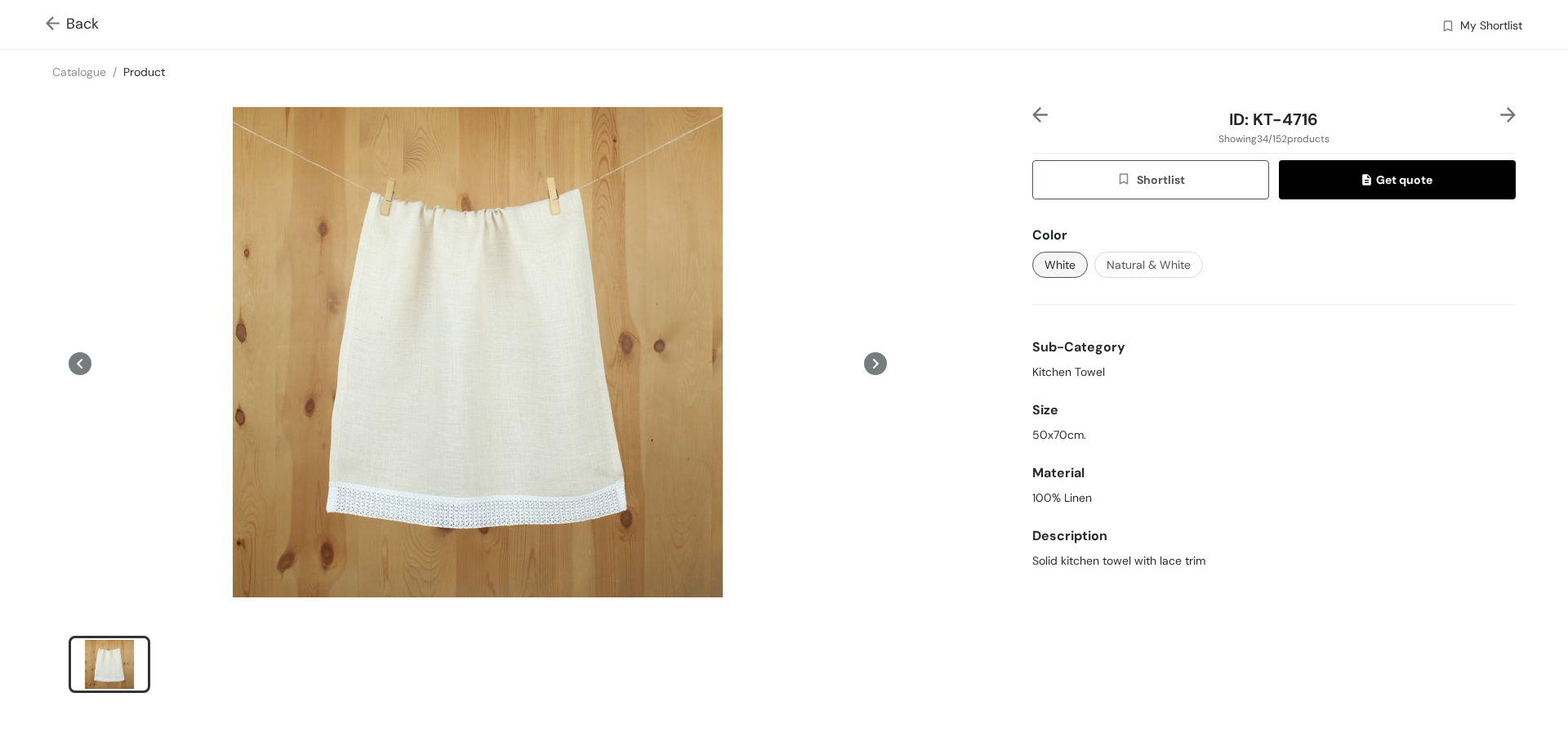
click at [95, 35] on div "Back" at bounding box center [691, 24] width 1292 height 23
click at [77, 30] on span "Back" at bounding box center [72, 23] width 53 height 22
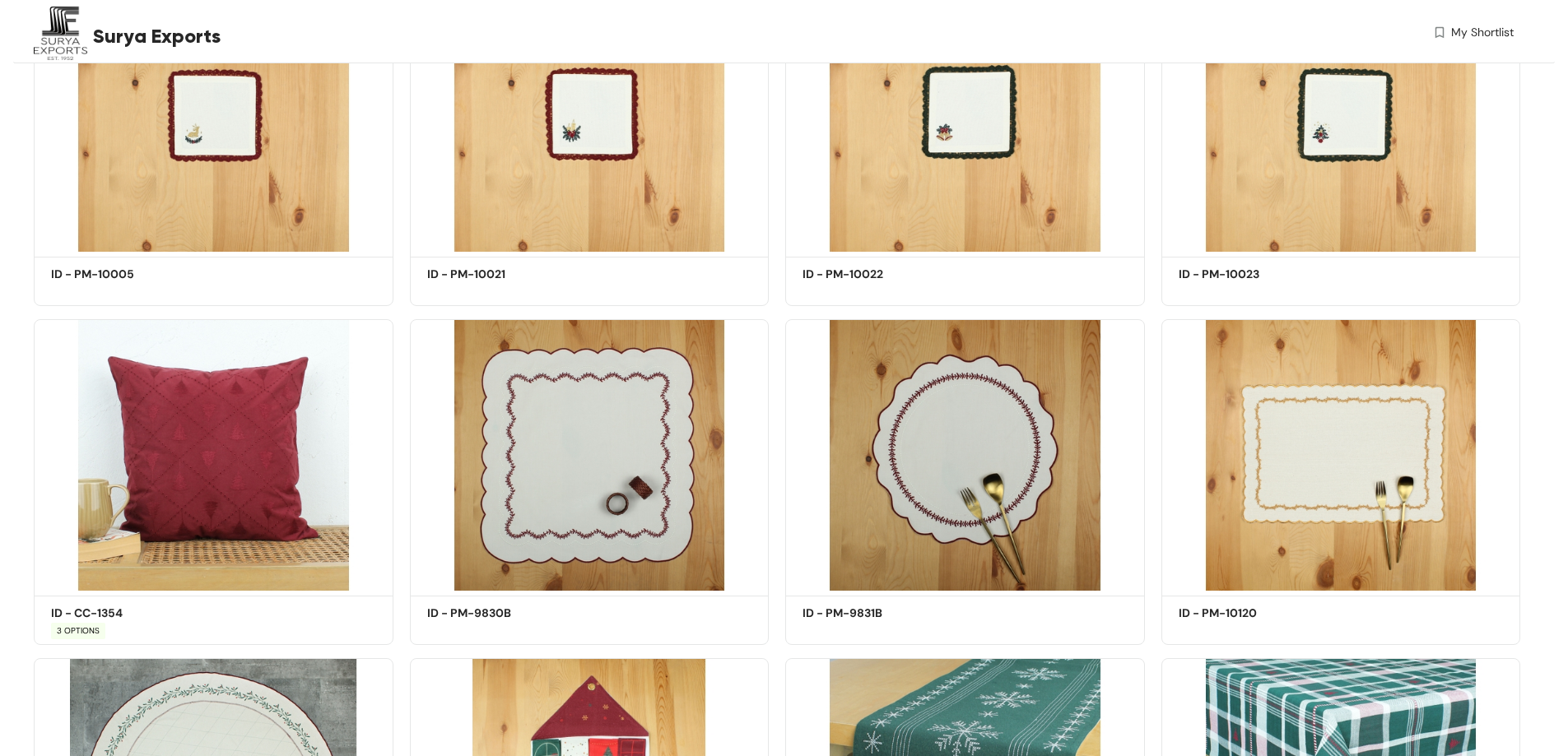
scroll to position [12271, 0]
